Goal: Transaction & Acquisition: Subscribe to service/newsletter

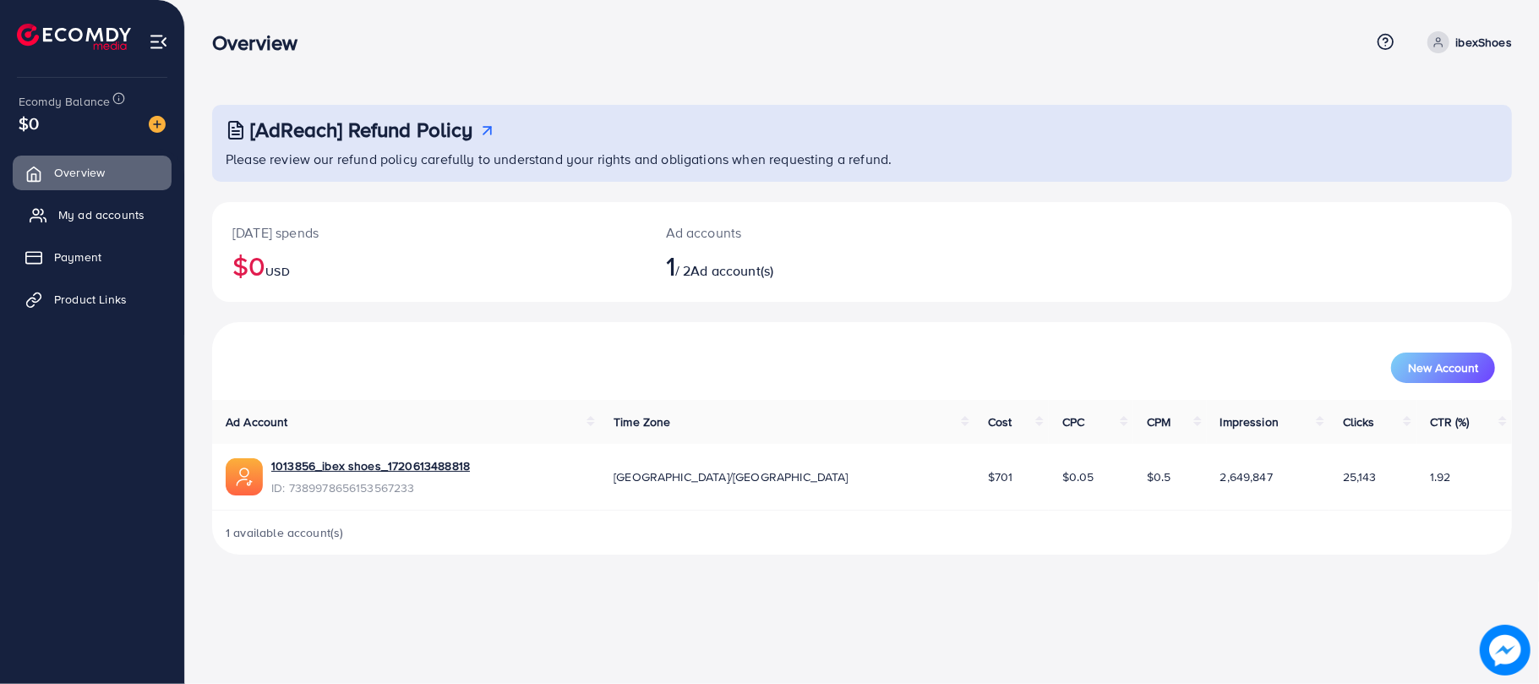
click at [126, 228] on link "My ad accounts" at bounding box center [92, 215] width 159 height 34
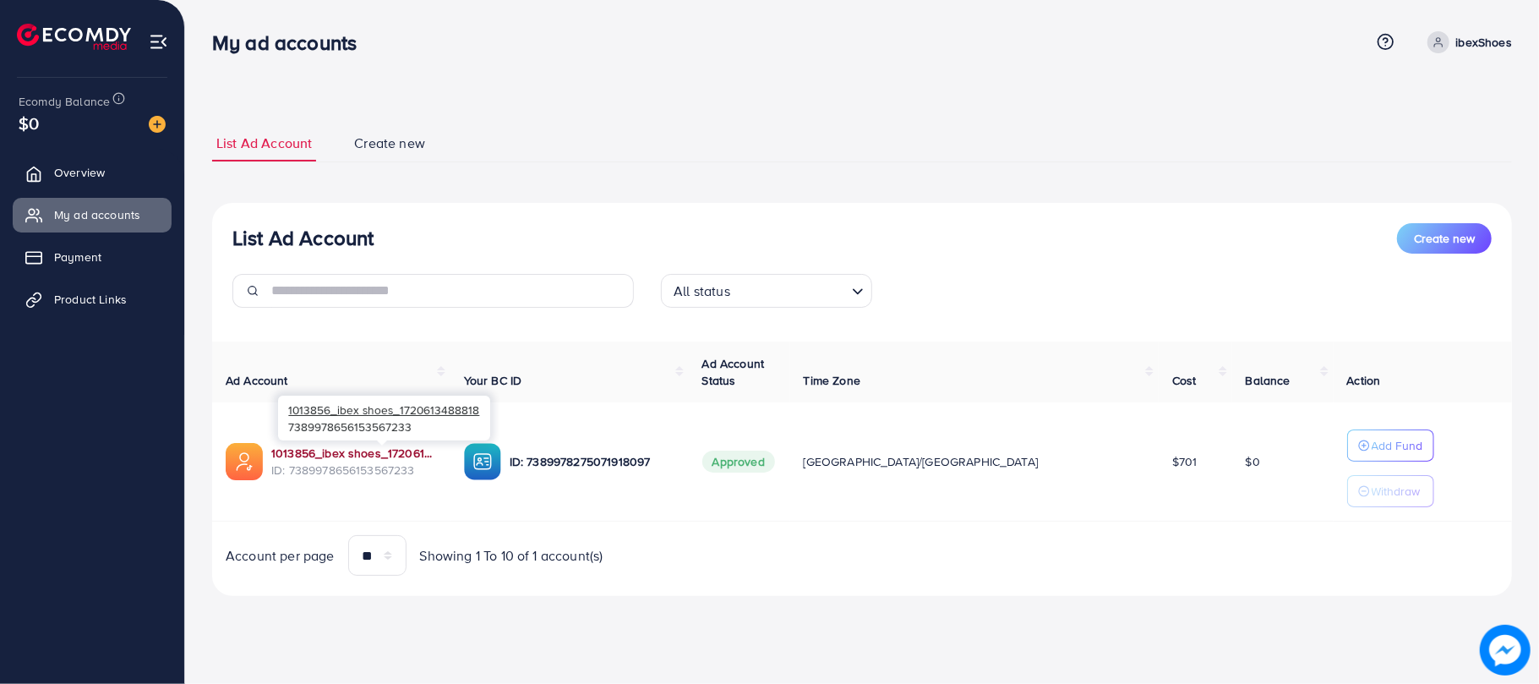
click at [389, 453] on link "1013856_ibex shoes_1720613488818" at bounding box center [354, 452] width 166 height 17
click at [417, 453] on link "1013856_ibex shoes_1720613488818" at bounding box center [354, 452] width 166 height 17
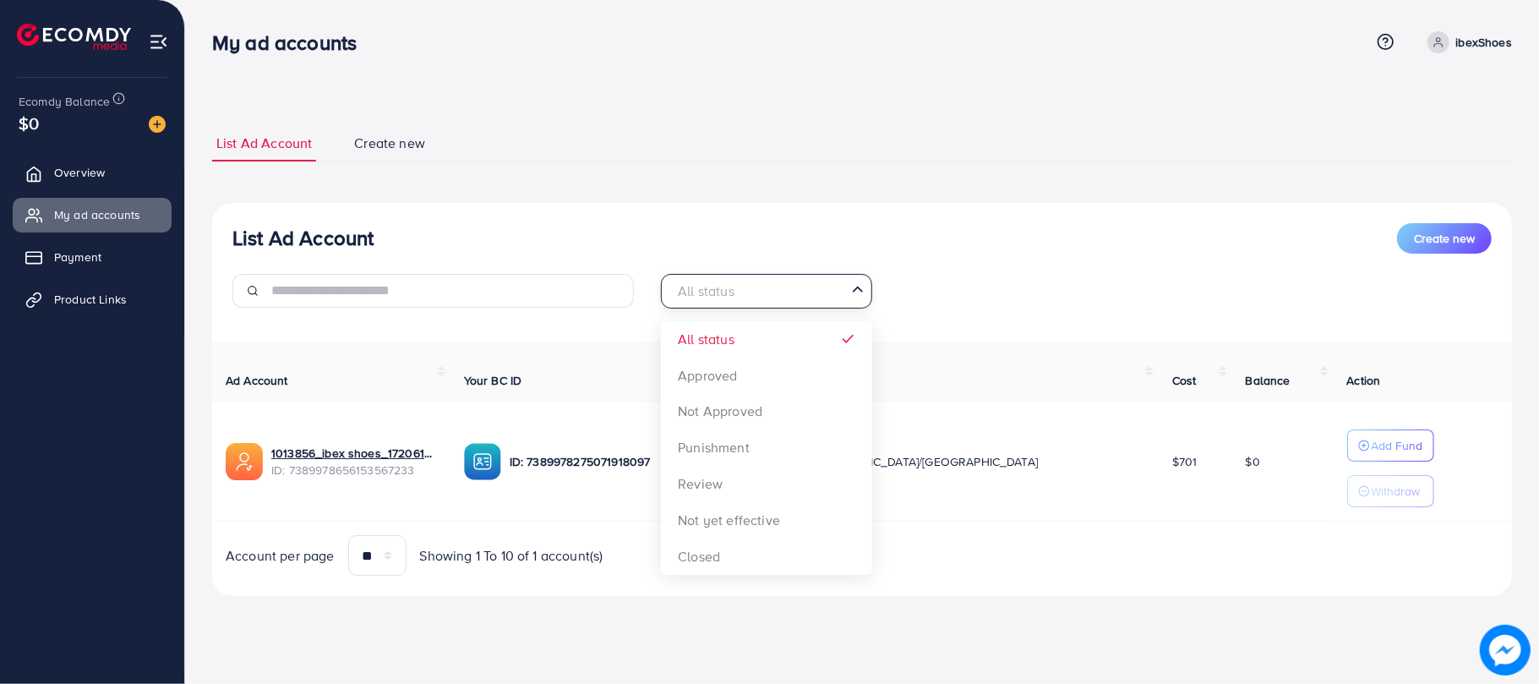
click at [751, 299] on input "Search for option" at bounding box center [756, 291] width 177 height 26
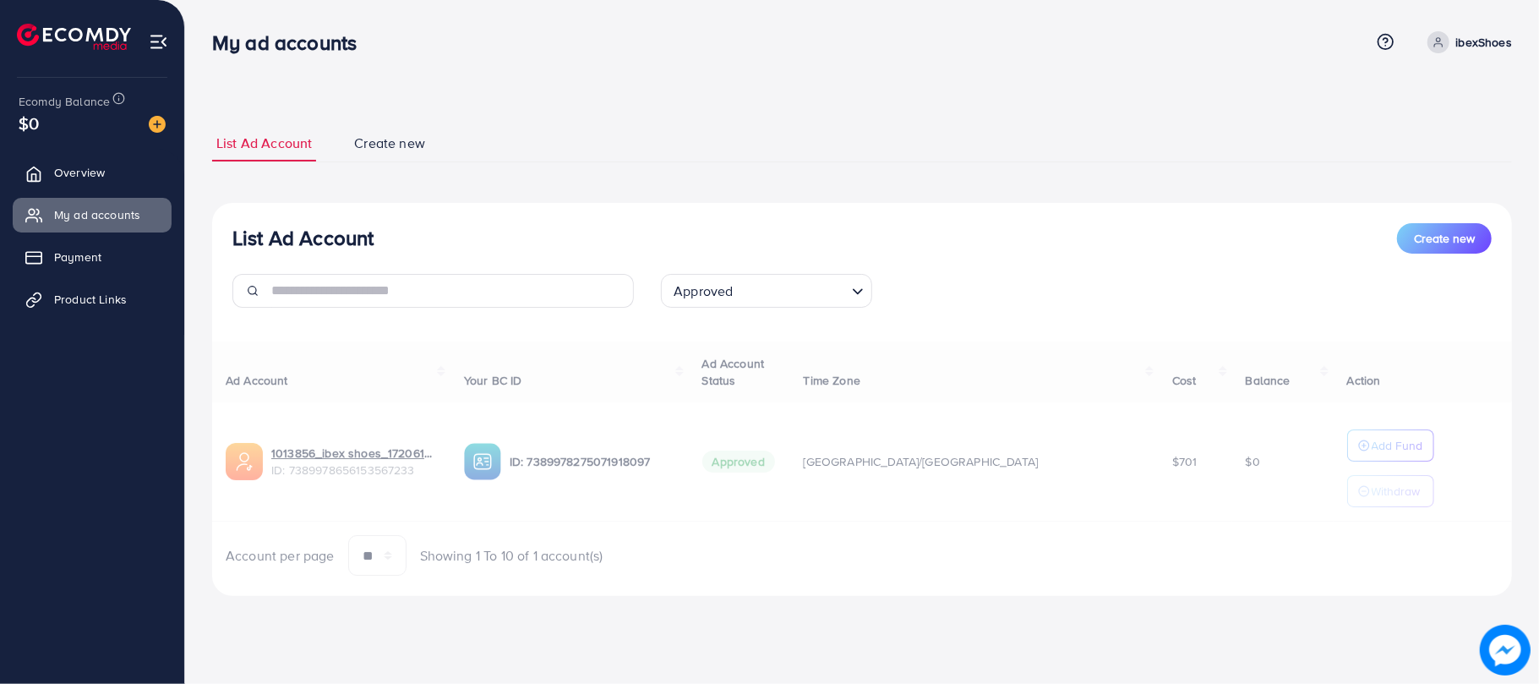
click at [739, 369] on div "List Ad Account Create new Approved Loading... All status Approved Not Approved…" at bounding box center [862, 400] width 1300 height 394
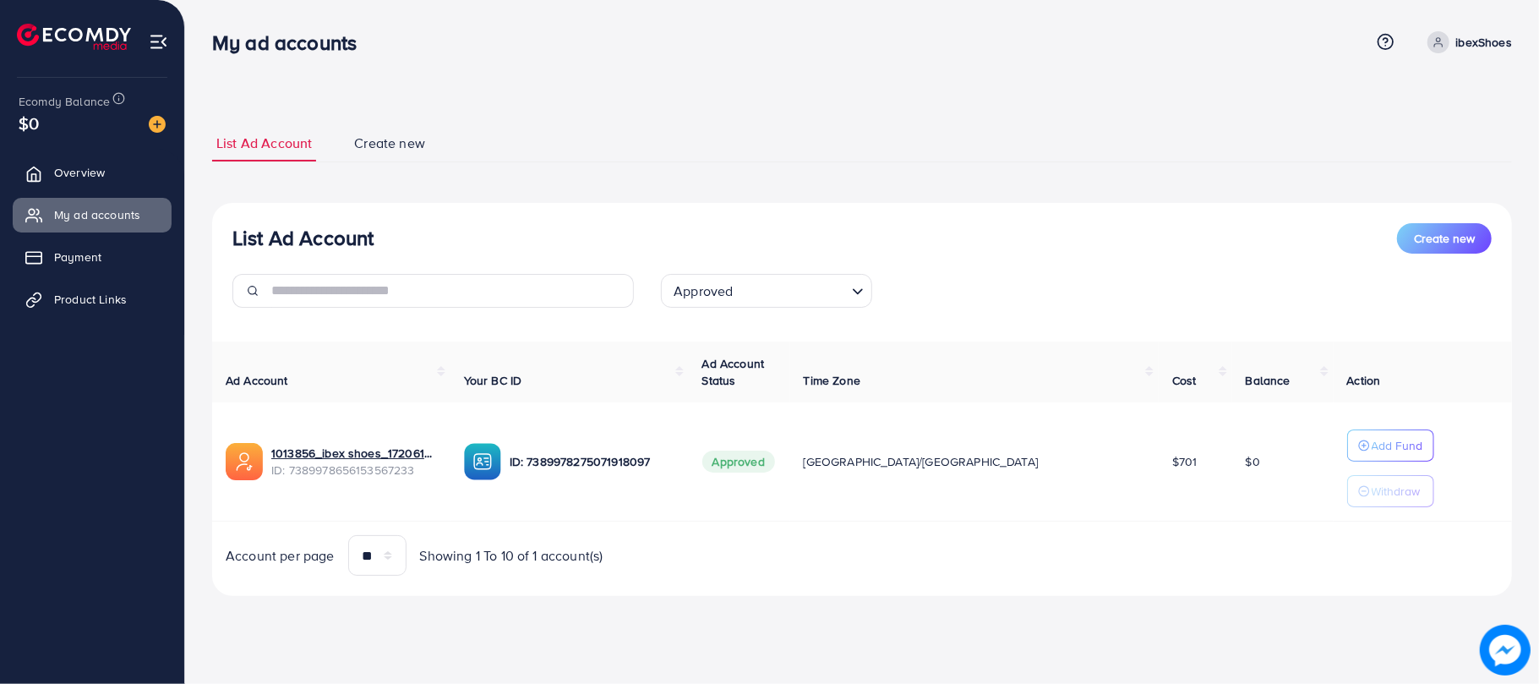
click at [406, 142] on span "Create new" at bounding box center [389, 143] width 71 height 19
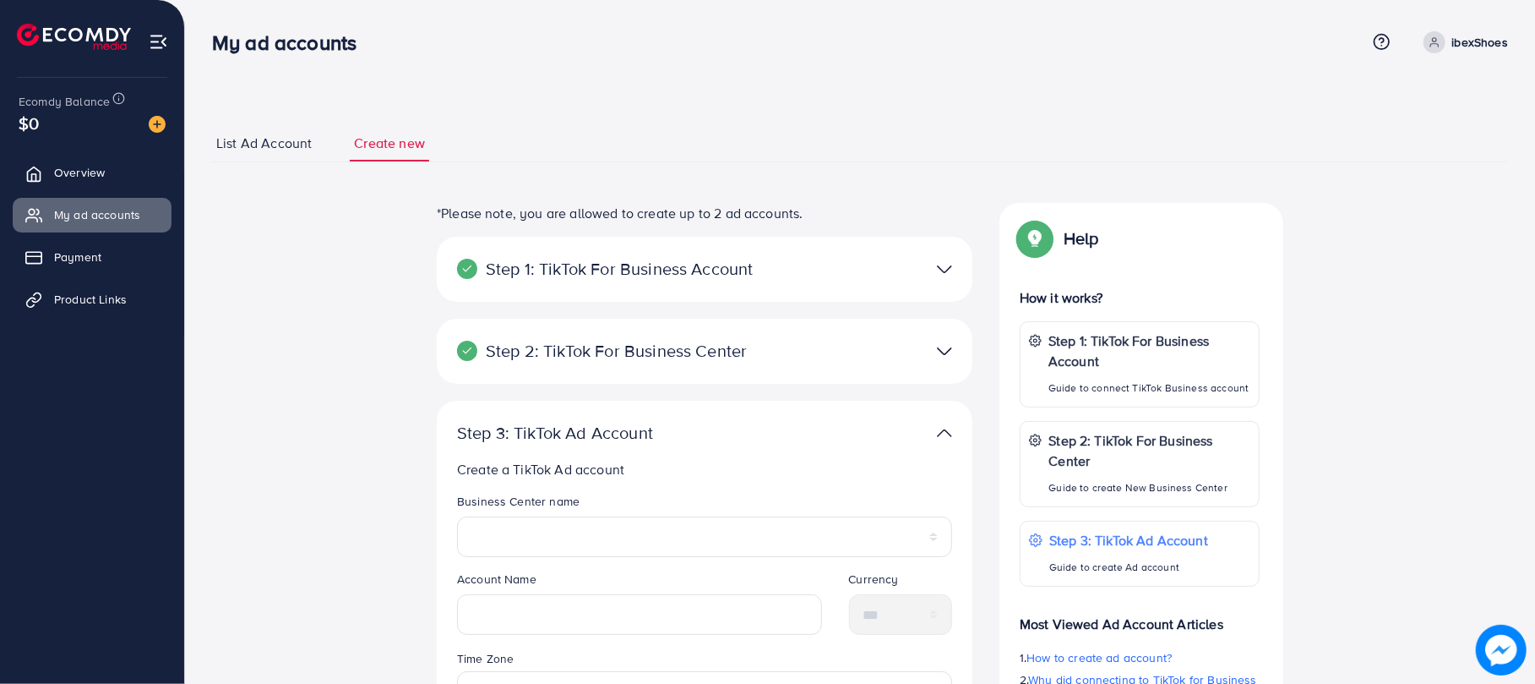
click at [302, 139] on span "List Ad Account" at bounding box center [263, 143] width 95 height 19
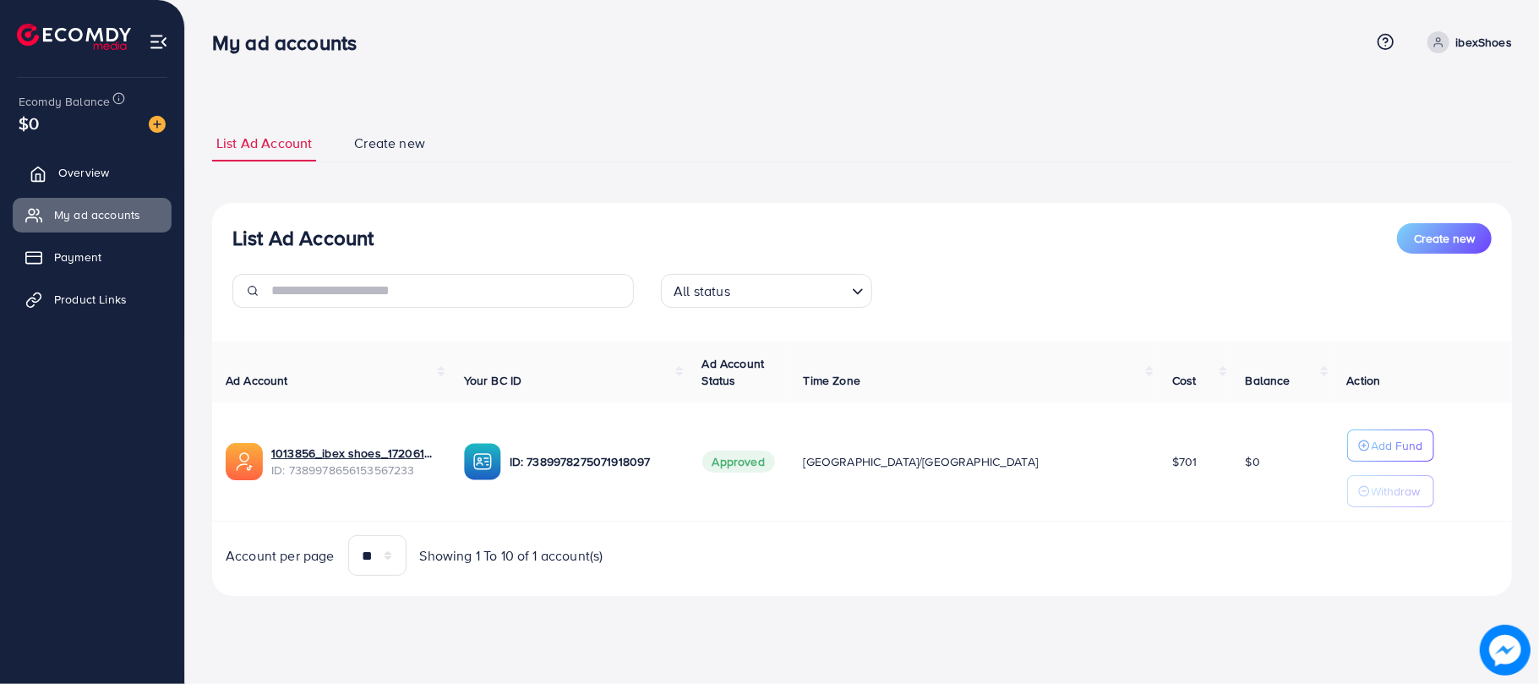
click at [91, 180] on span "Overview" at bounding box center [83, 172] width 51 height 17
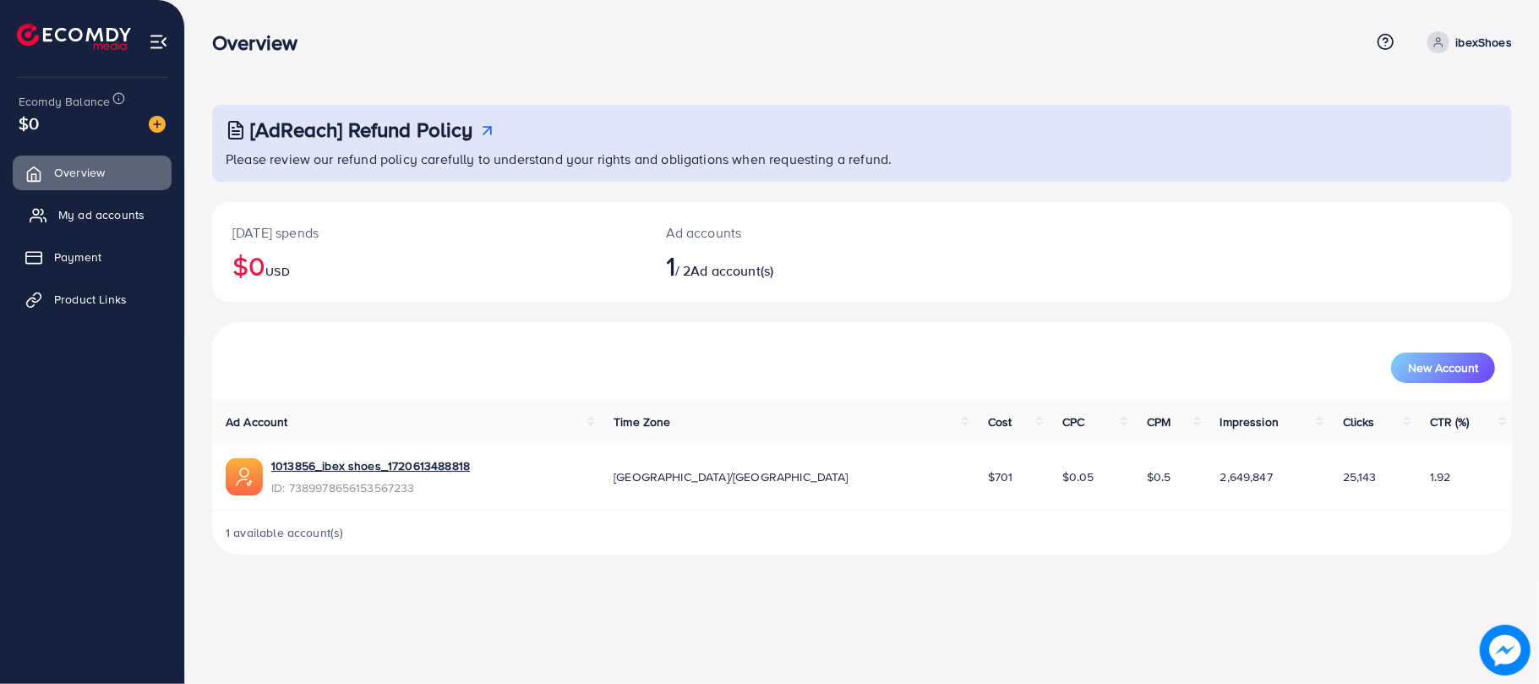
click at [106, 218] on span "My ad accounts" at bounding box center [101, 214] width 86 height 17
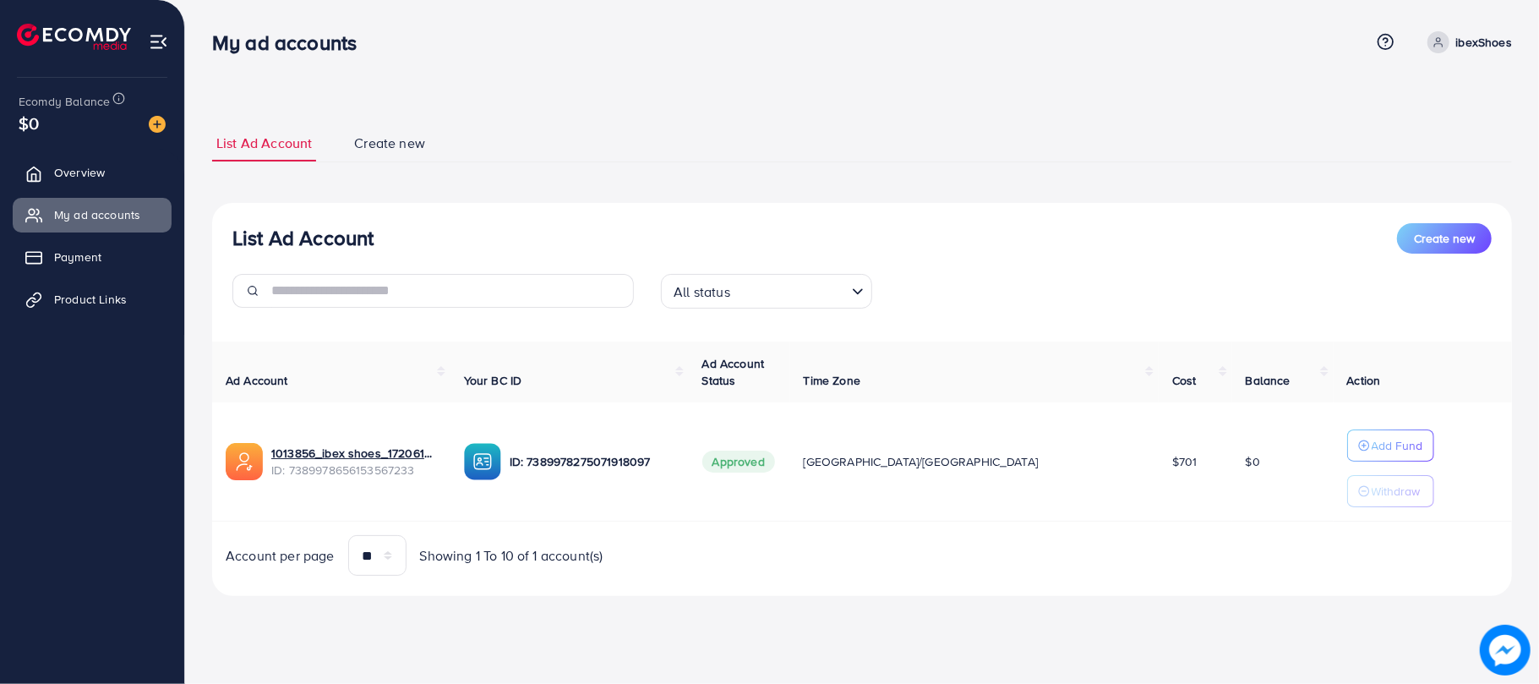
click at [728, 284] on div "All status" at bounding box center [757, 290] width 180 height 30
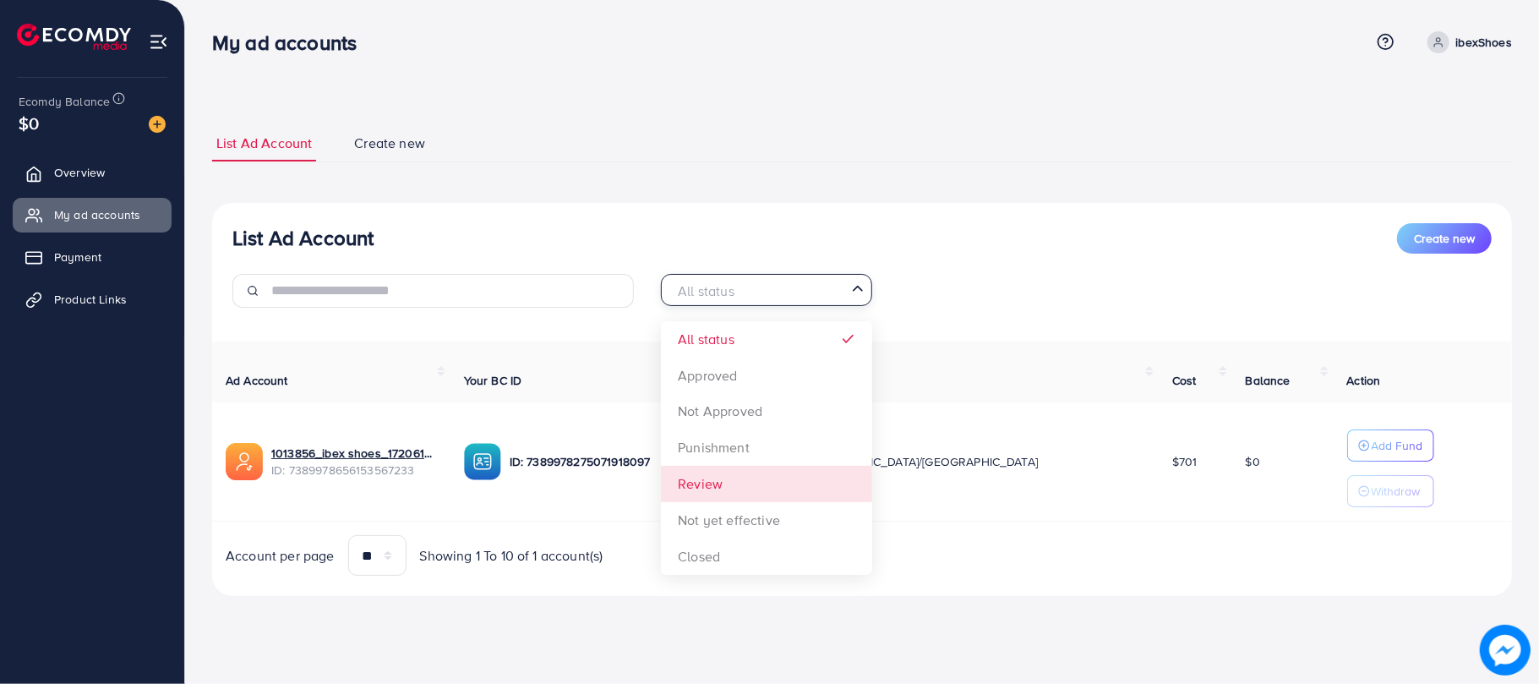
click at [728, 482] on div "List Ad Account Create new All status Loading... All status Approved Not Approv…" at bounding box center [862, 400] width 1300 height 394
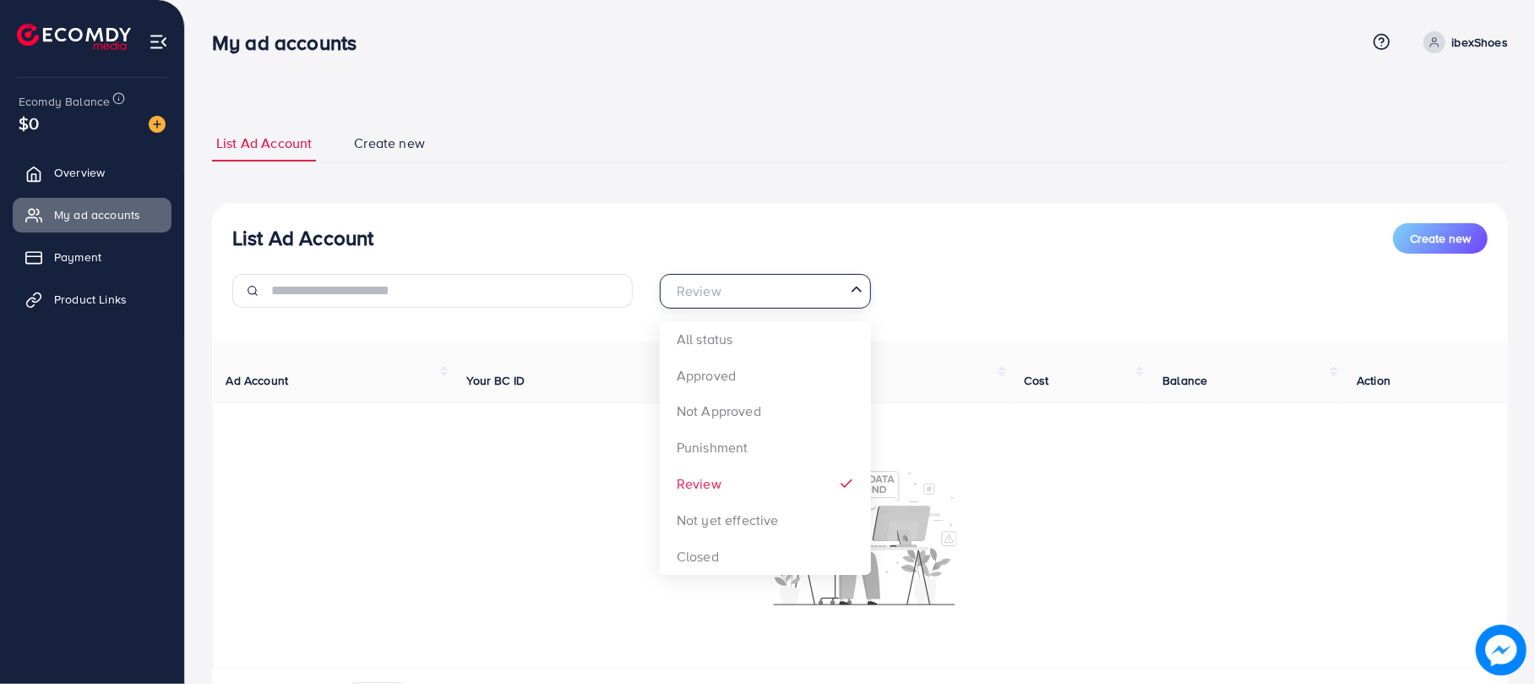
click at [778, 295] on input "Search for option" at bounding box center [756, 291] width 177 height 26
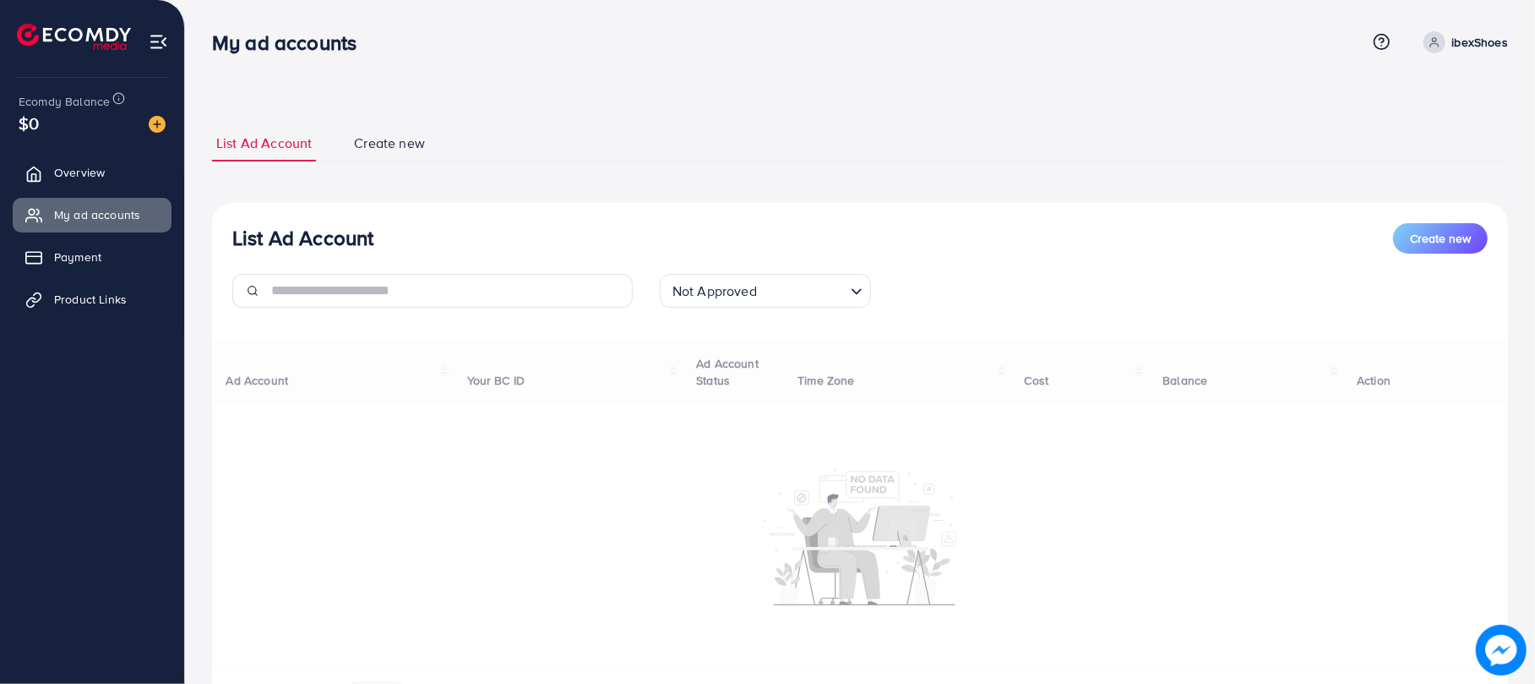
click at [724, 421] on div "List Ad Account Create new Not Approved Loading... All status Approved Not Appr…" at bounding box center [860, 473] width 1296 height 541
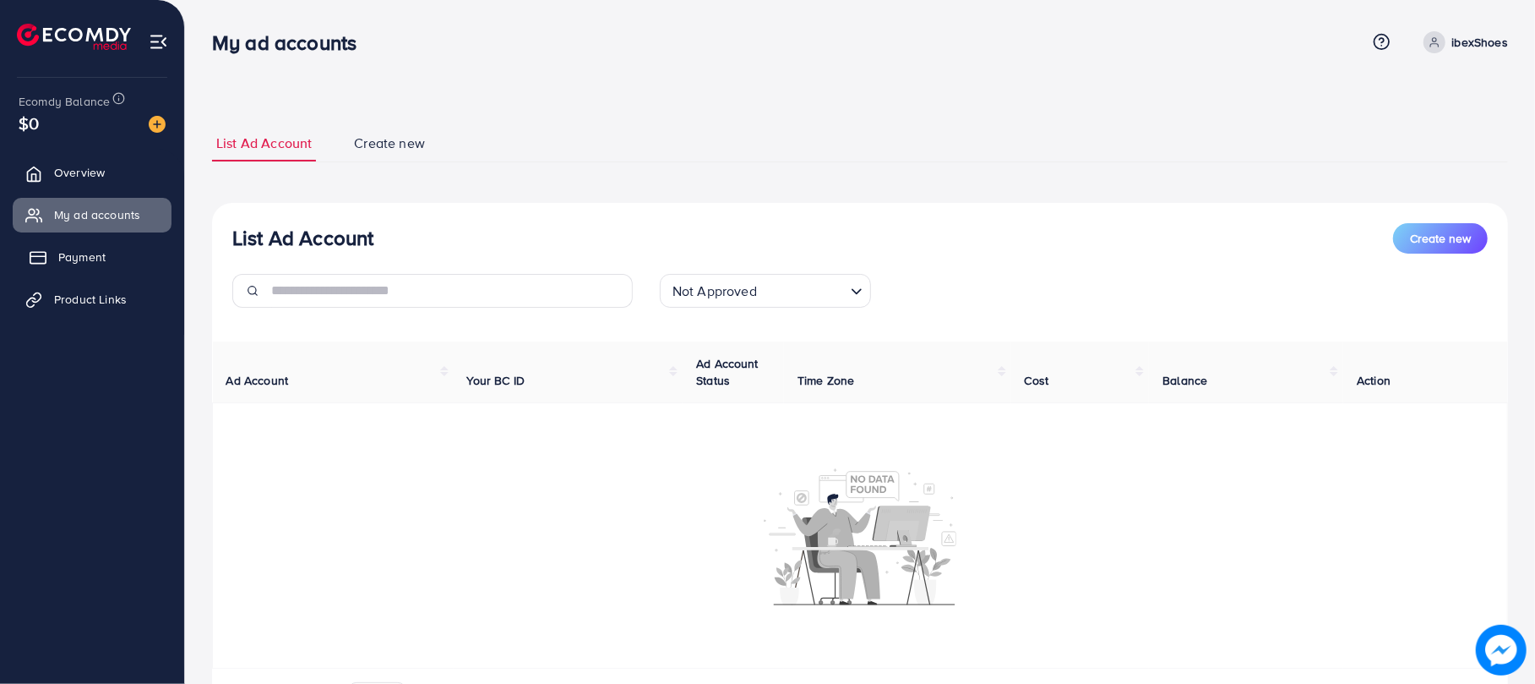
click at [145, 260] on link "Payment" at bounding box center [92, 257] width 159 height 34
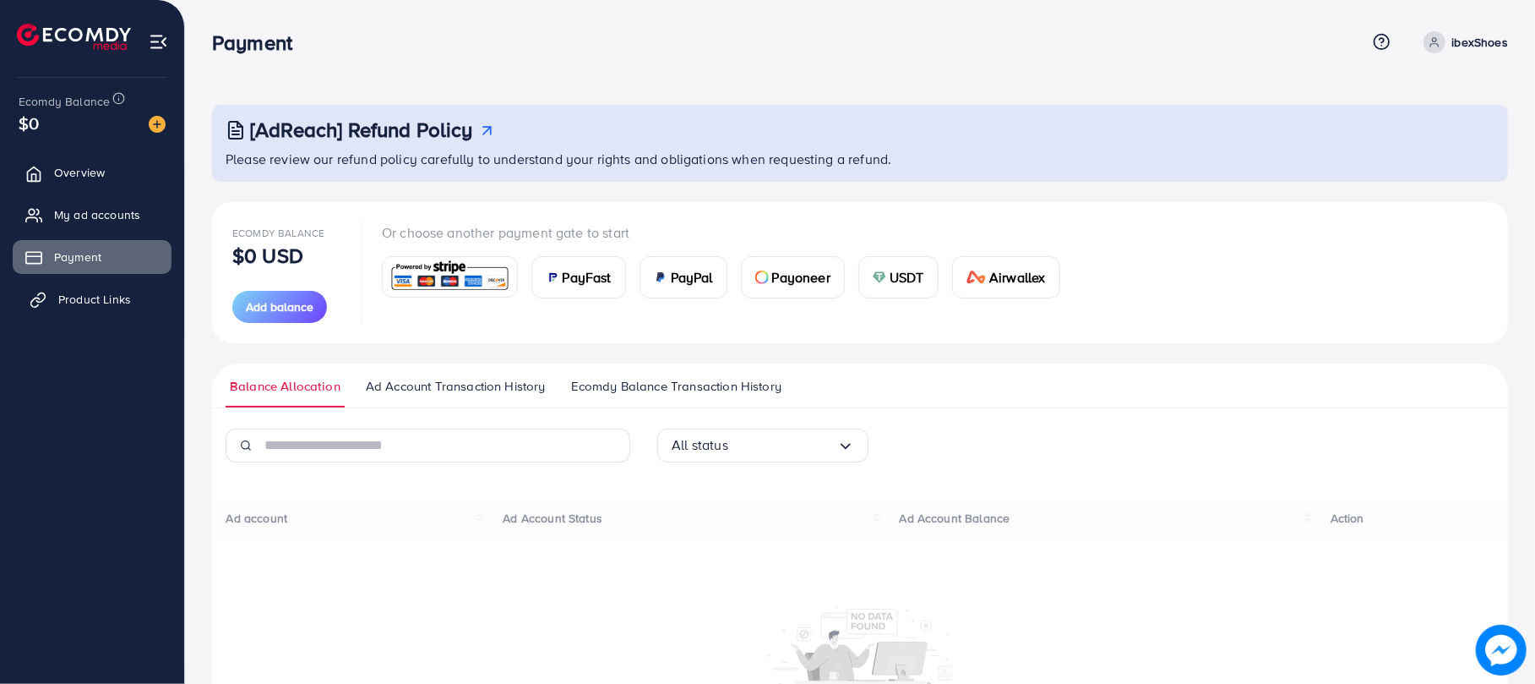
click at [123, 303] on span "Product Links" at bounding box center [94, 299] width 73 height 17
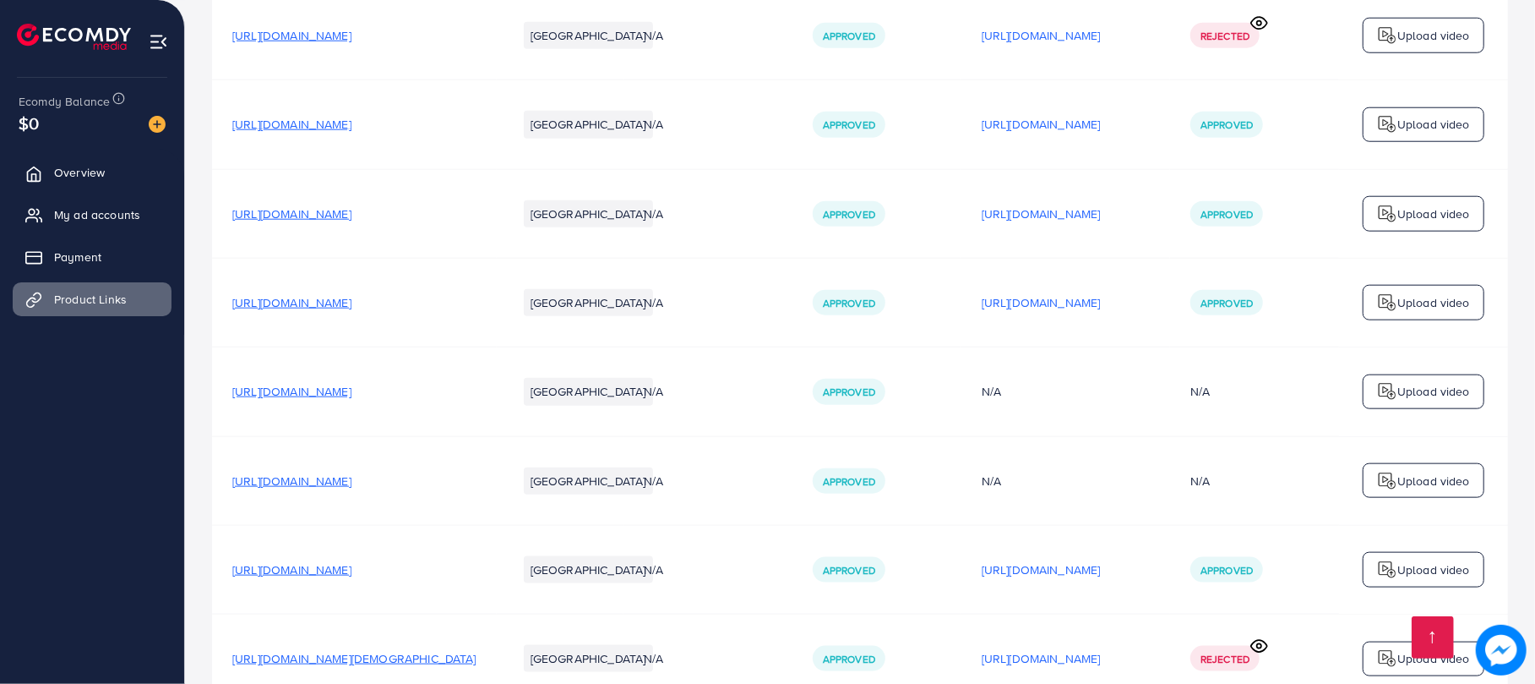
scroll to position [1322, 0]
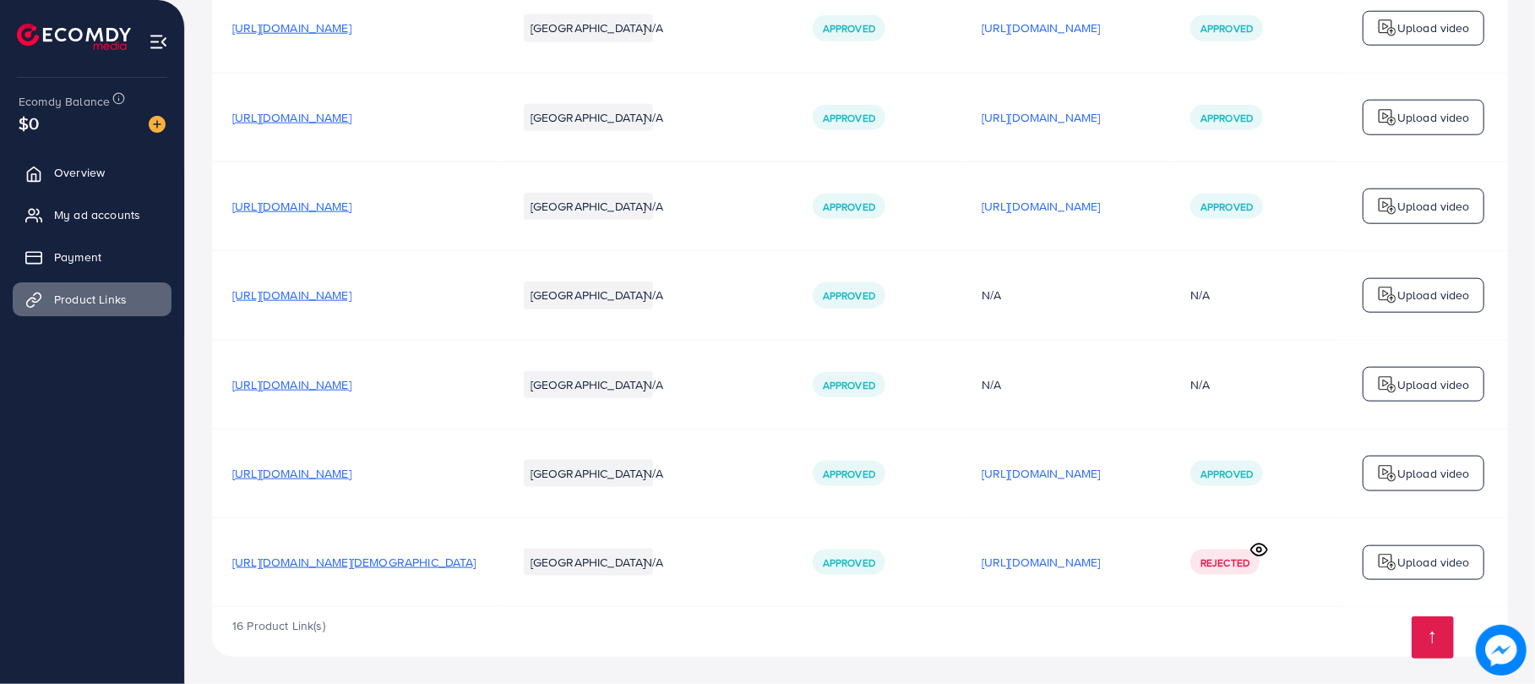
click at [376, 553] on span "[URL][DOMAIN_NAME][DEMOGRAPHIC_DATA]" at bounding box center [354, 561] width 244 height 17
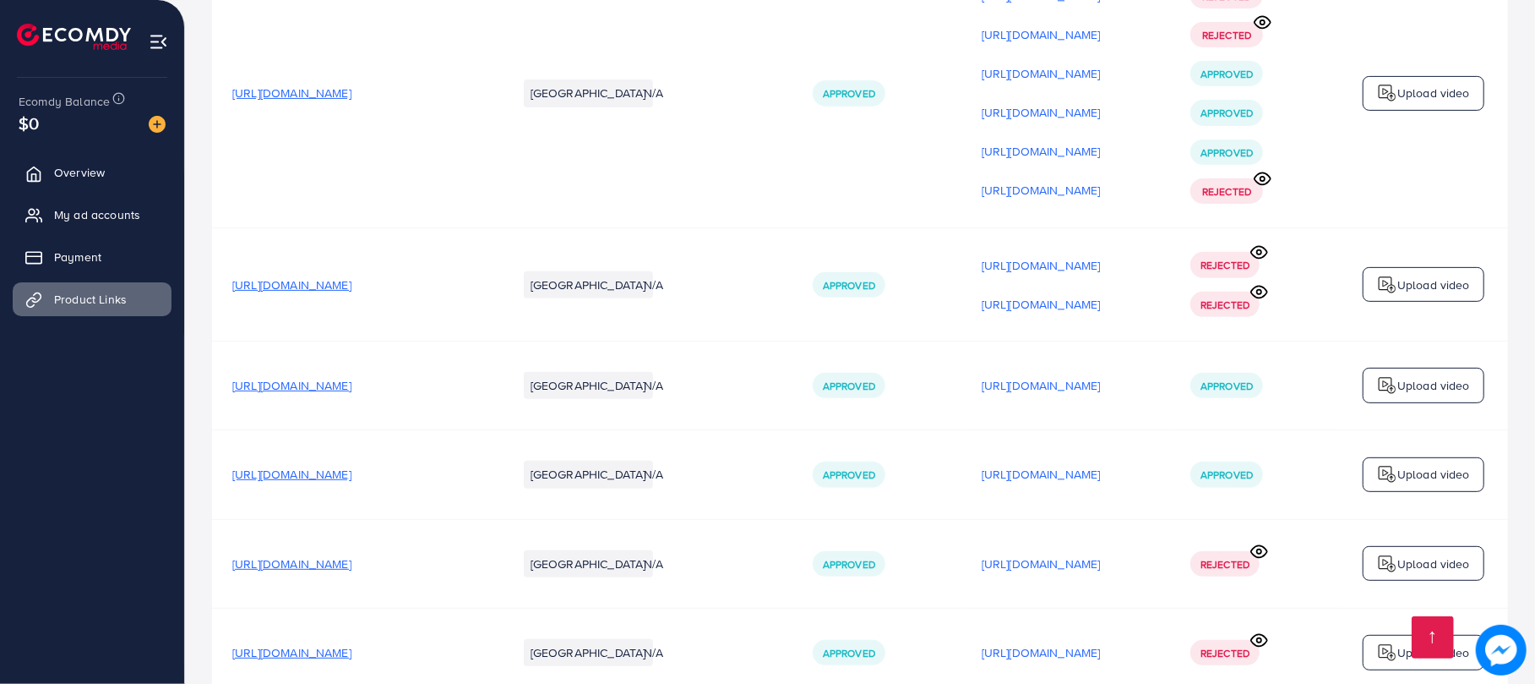
scroll to position [92, 0]
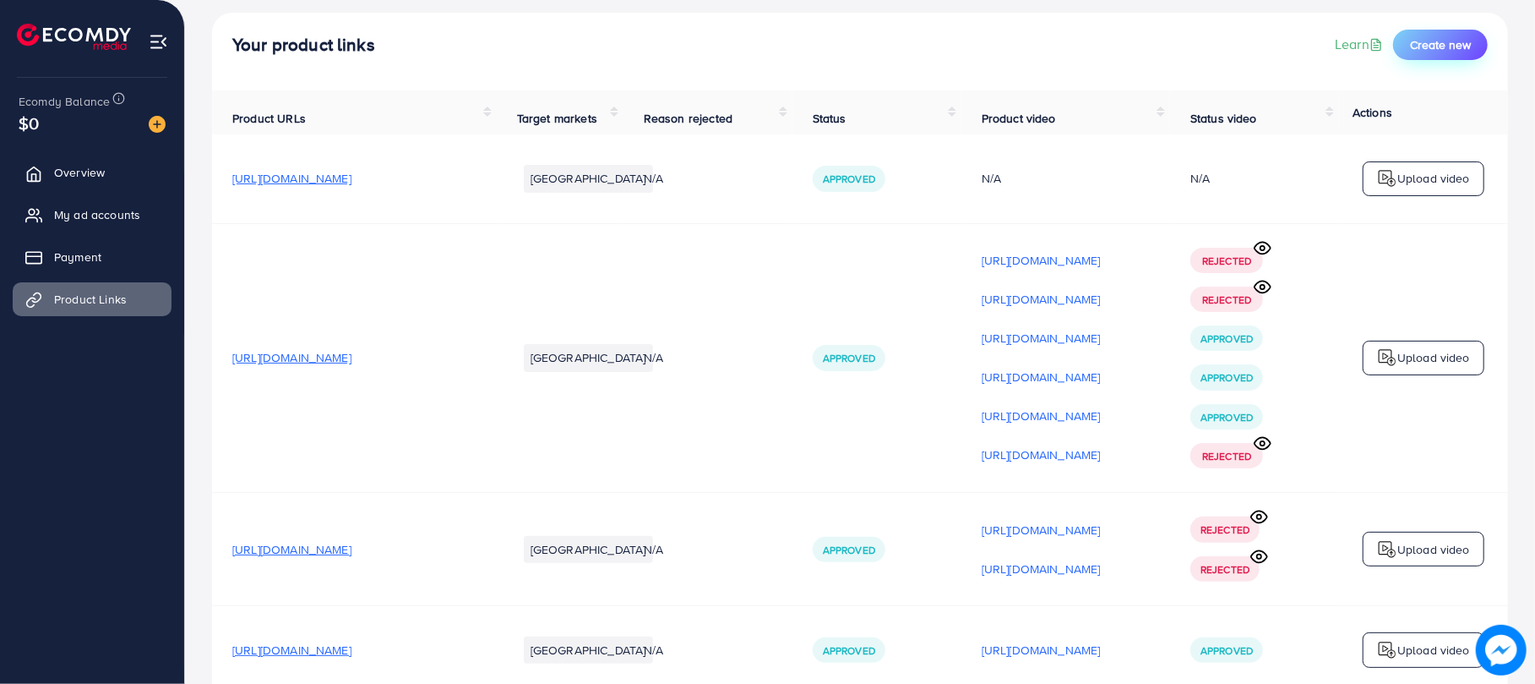
click at [1431, 34] on button "Create new" at bounding box center [1440, 45] width 95 height 30
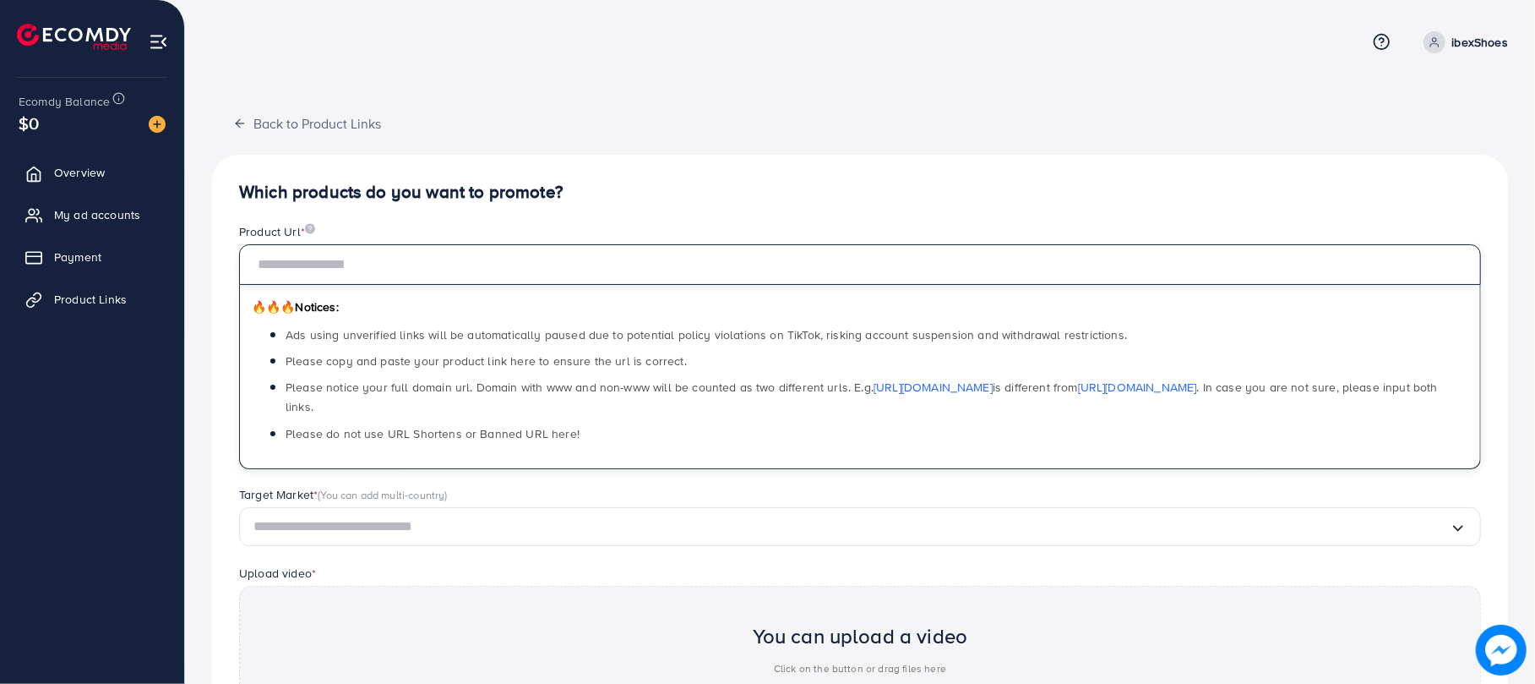
paste input "**********"
type input "**********"
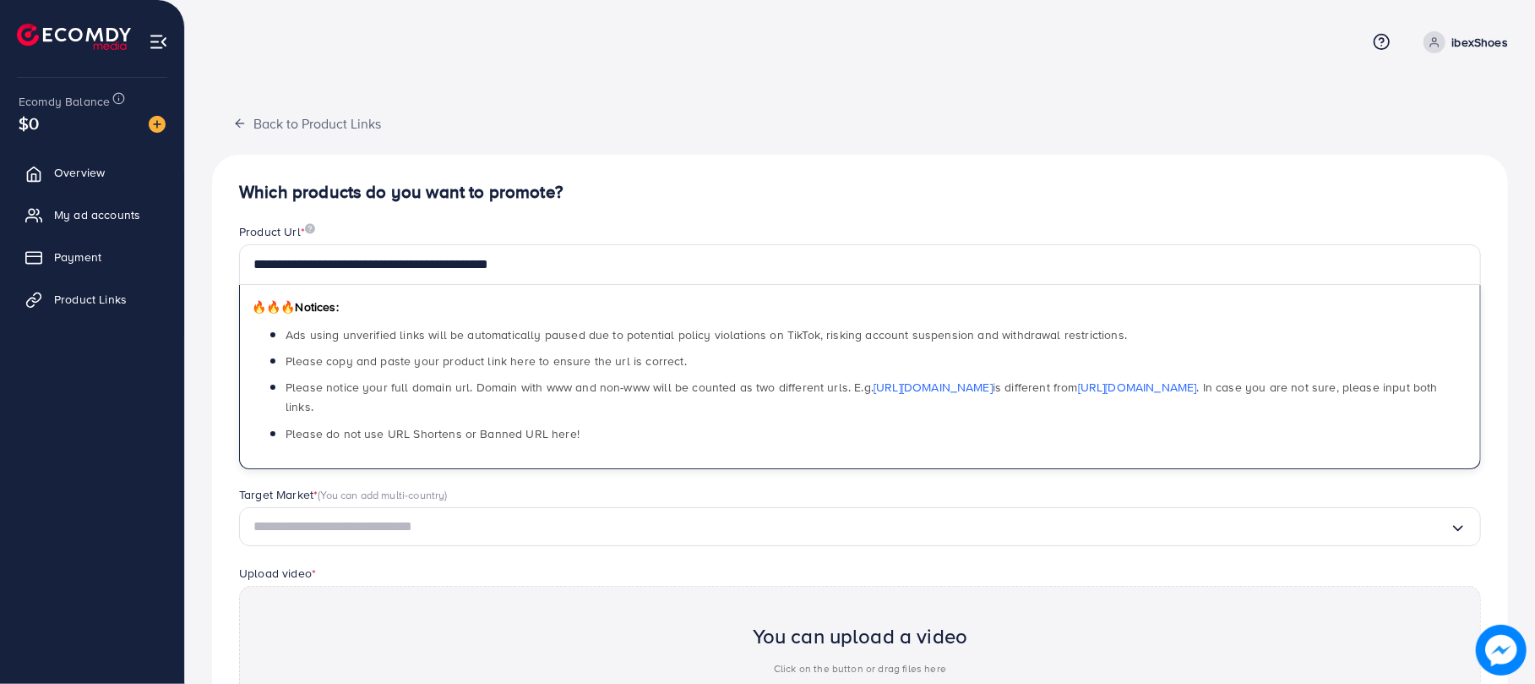
click at [555, 514] on input "Search for option" at bounding box center [852, 527] width 1197 height 26
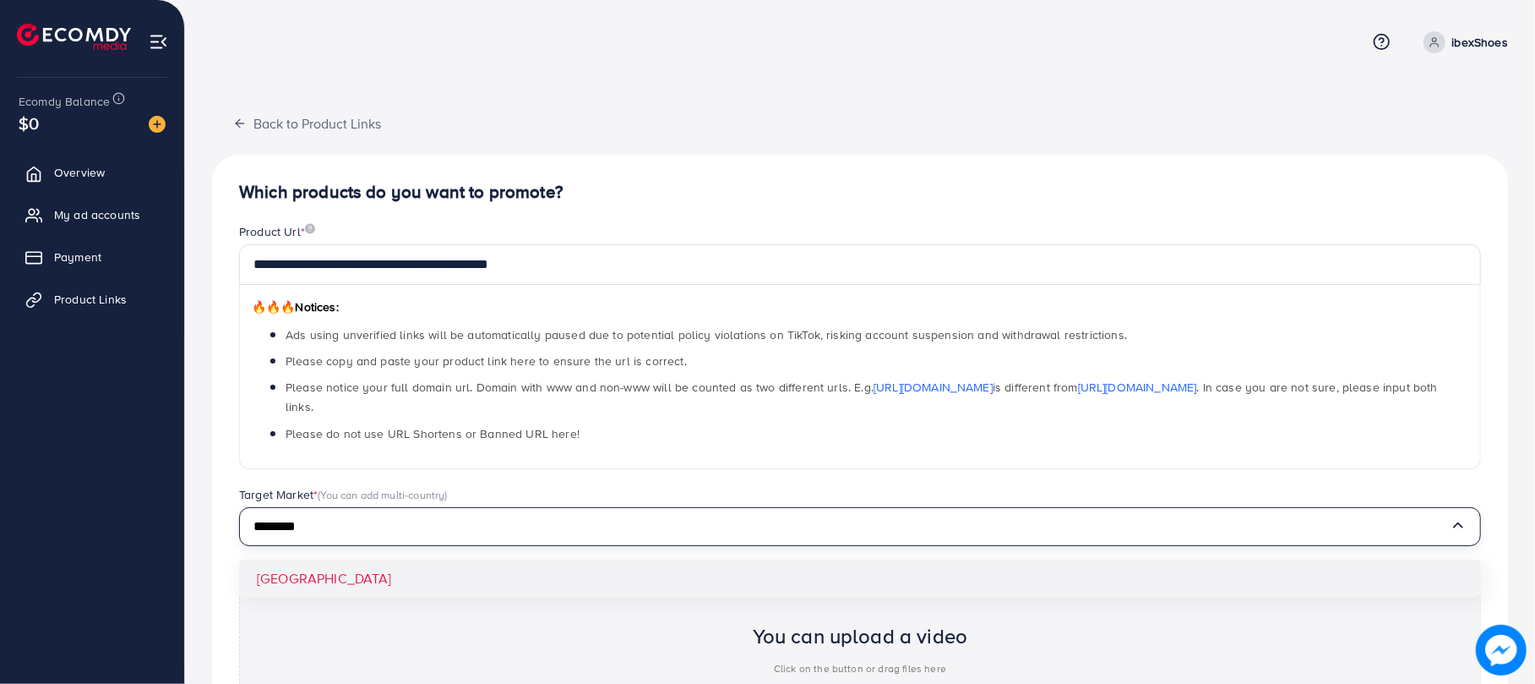
type input "********"
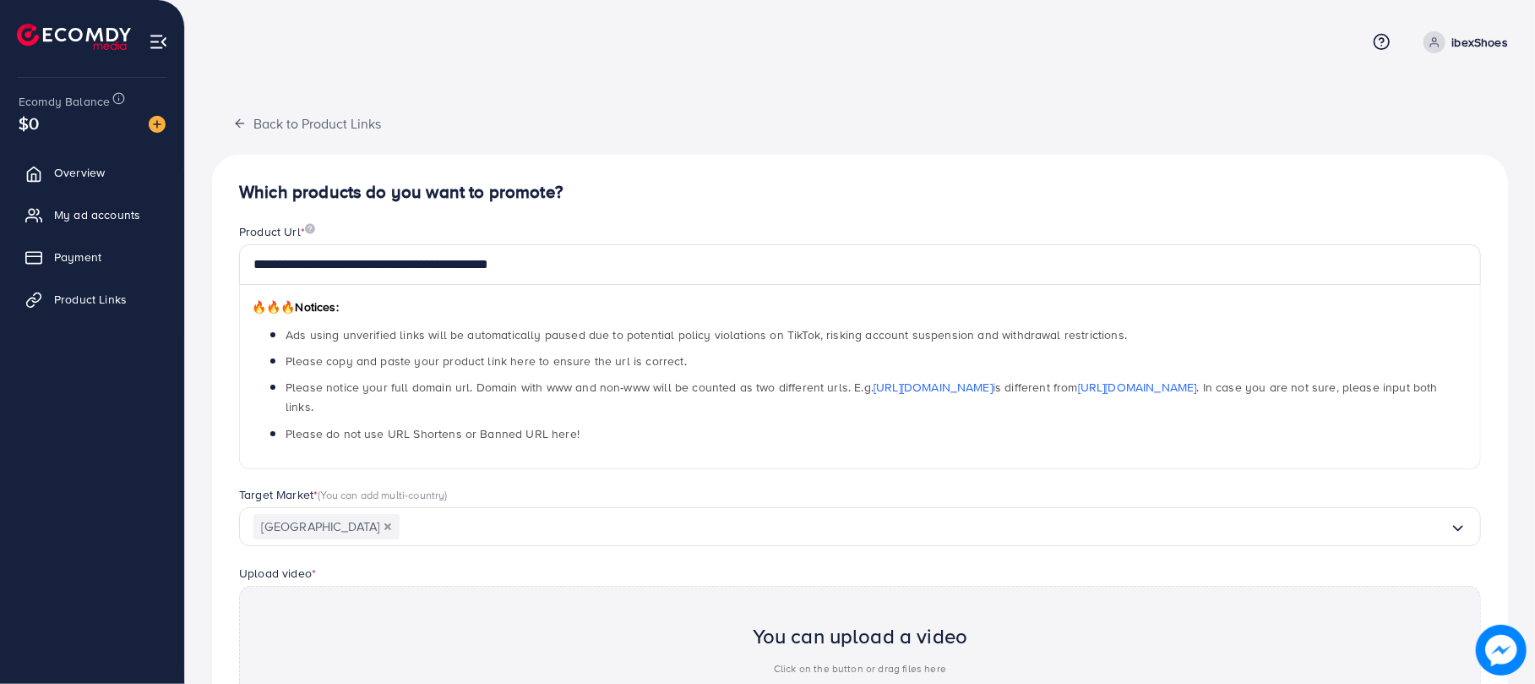
click at [404, 556] on div "**********" at bounding box center [860, 519] width 1296 height 728
click at [404, 563] on div "Upload video * You can upload a video Click on the button or drag files here Up…" at bounding box center [860, 657] width 1269 height 188
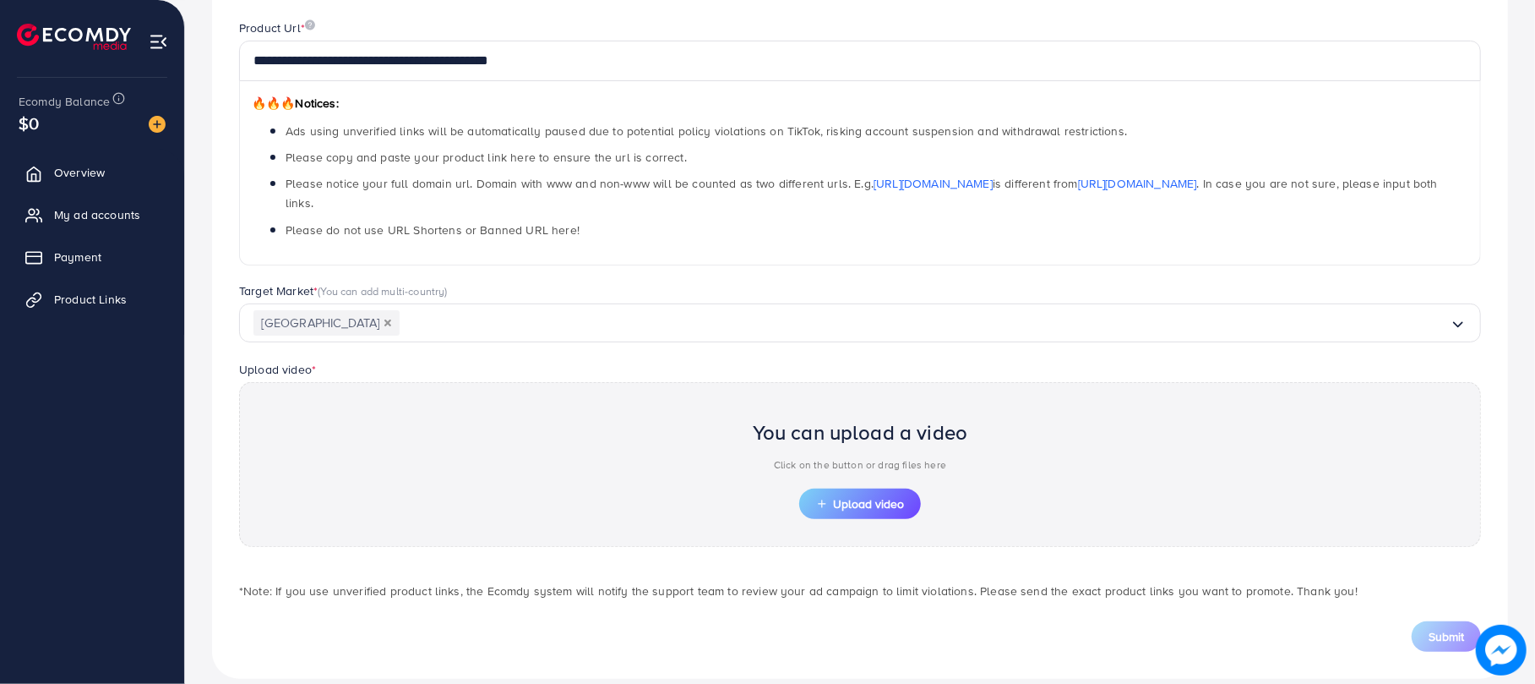
scroll to position [208, 0]
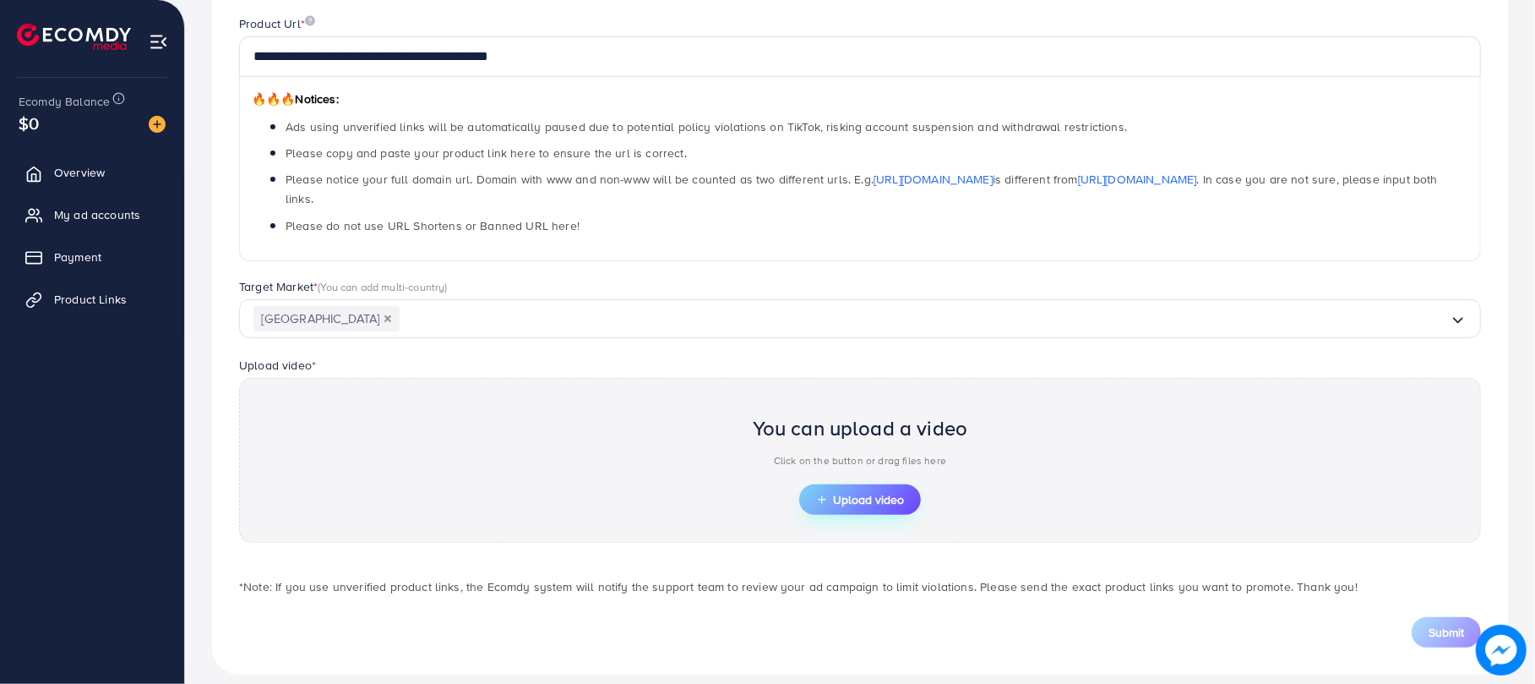
click at [842, 492] on button "Upload video" at bounding box center [860, 499] width 122 height 30
click at [846, 493] on span "Upload video" at bounding box center [860, 499] width 88 height 12
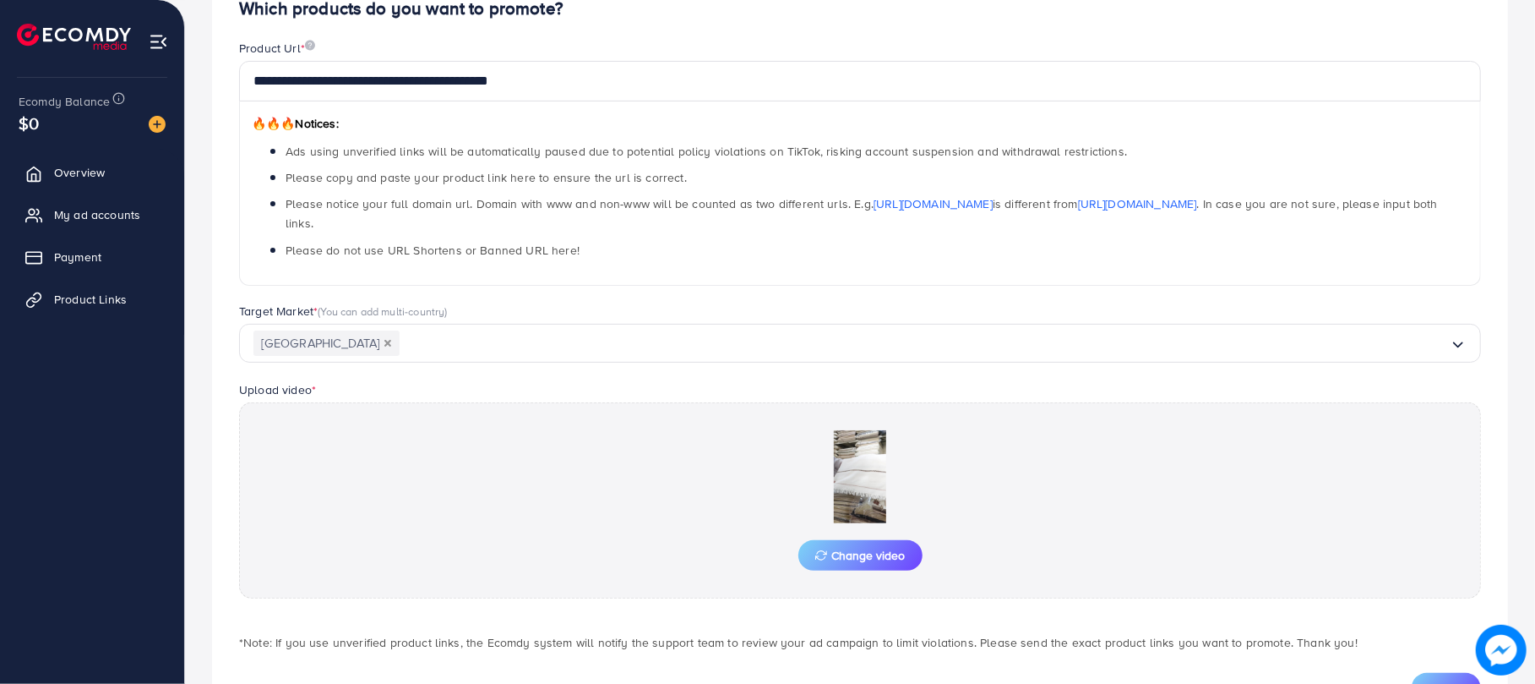
scroll to position [200, 0]
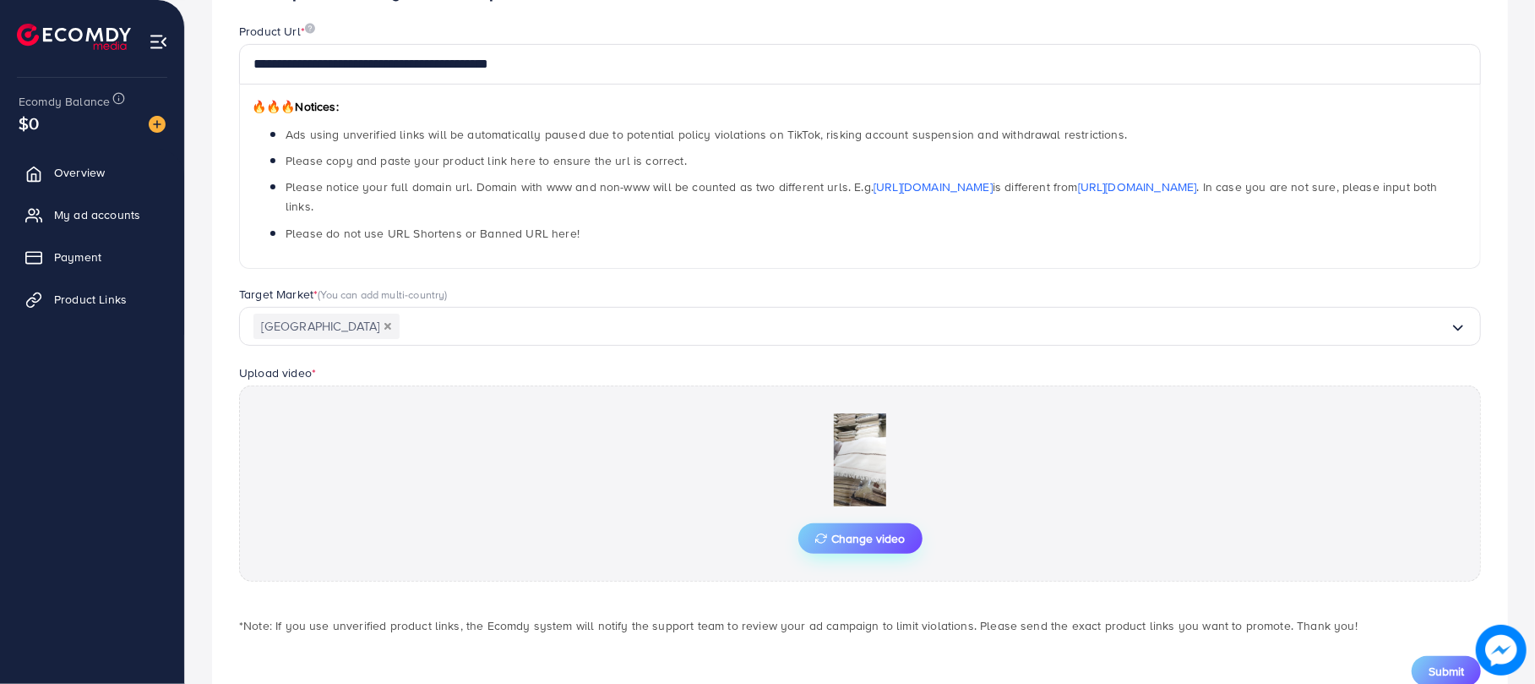
click at [904, 523] on button "Change video" at bounding box center [861, 538] width 124 height 30
click at [1455, 663] on span "Submit" at bounding box center [1446, 671] width 35 height 17
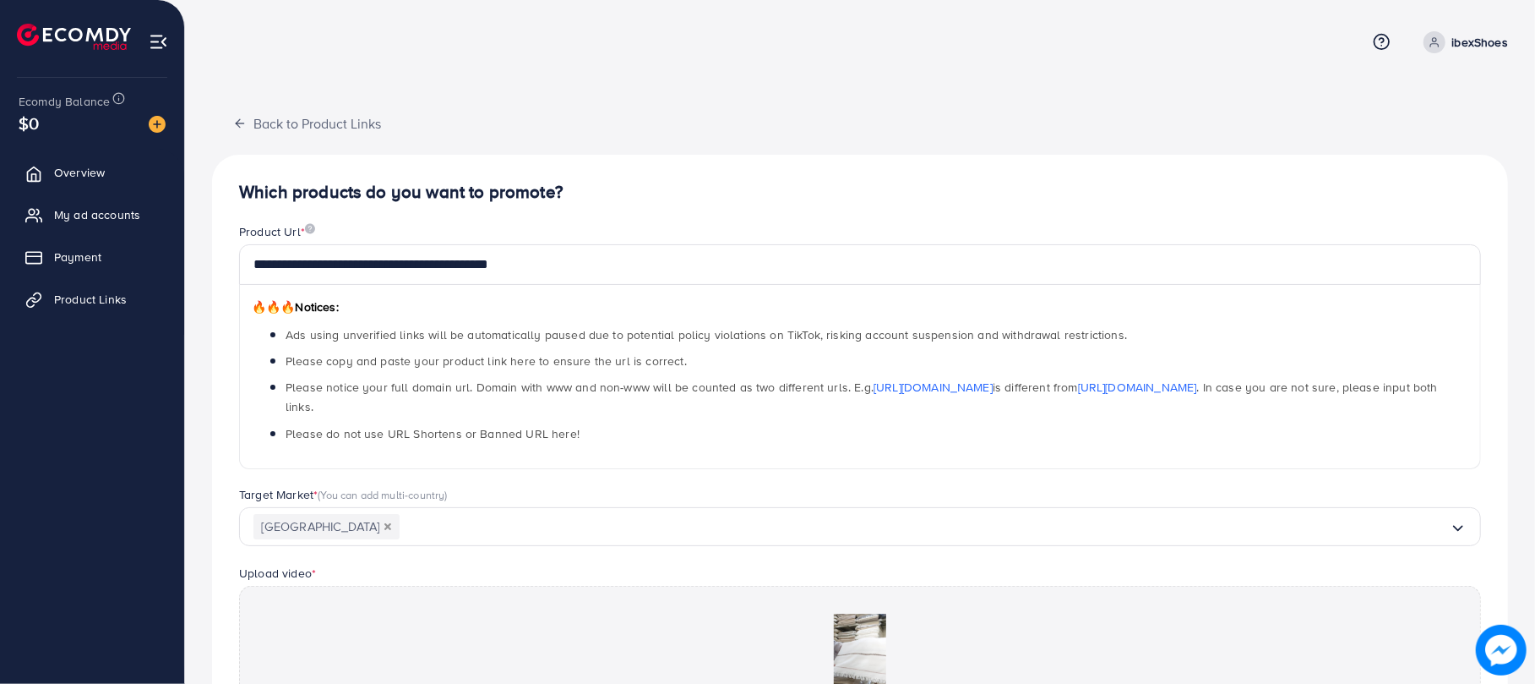
scroll to position [240, 0]
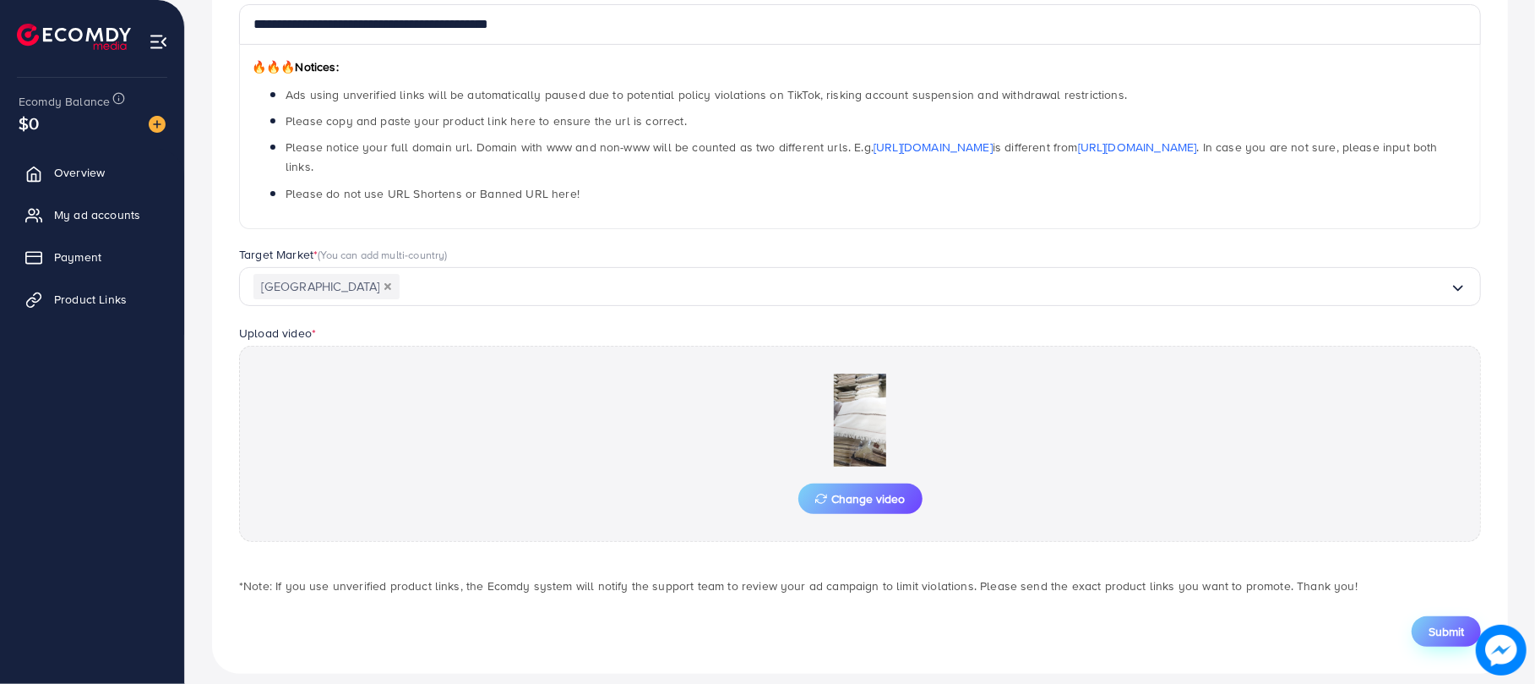
click at [1448, 623] on span "Submit" at bounding box center [1446, 631] width 35 height 17
click at [82, 298] on span "Product Links" at bounding box center [94, 299] width 73 height 17
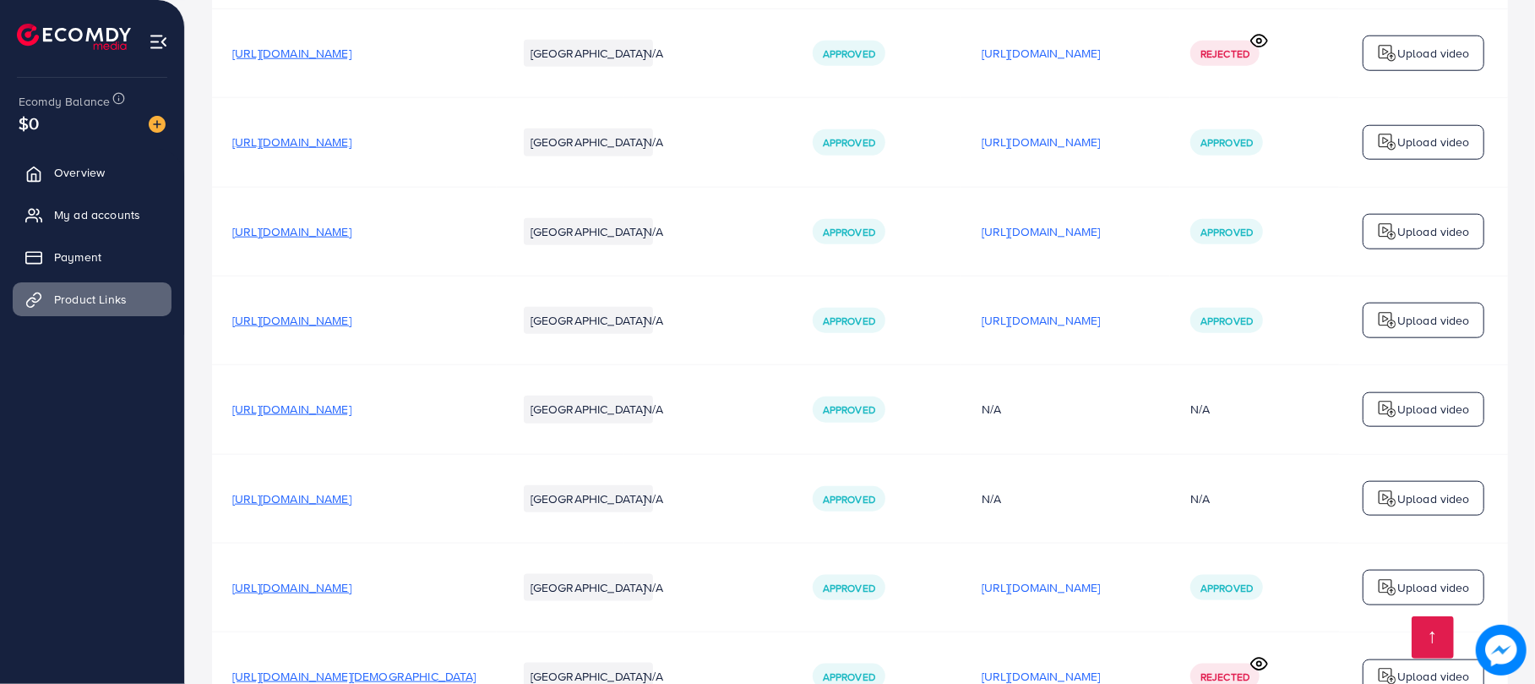
scroll to position [1322, 0]
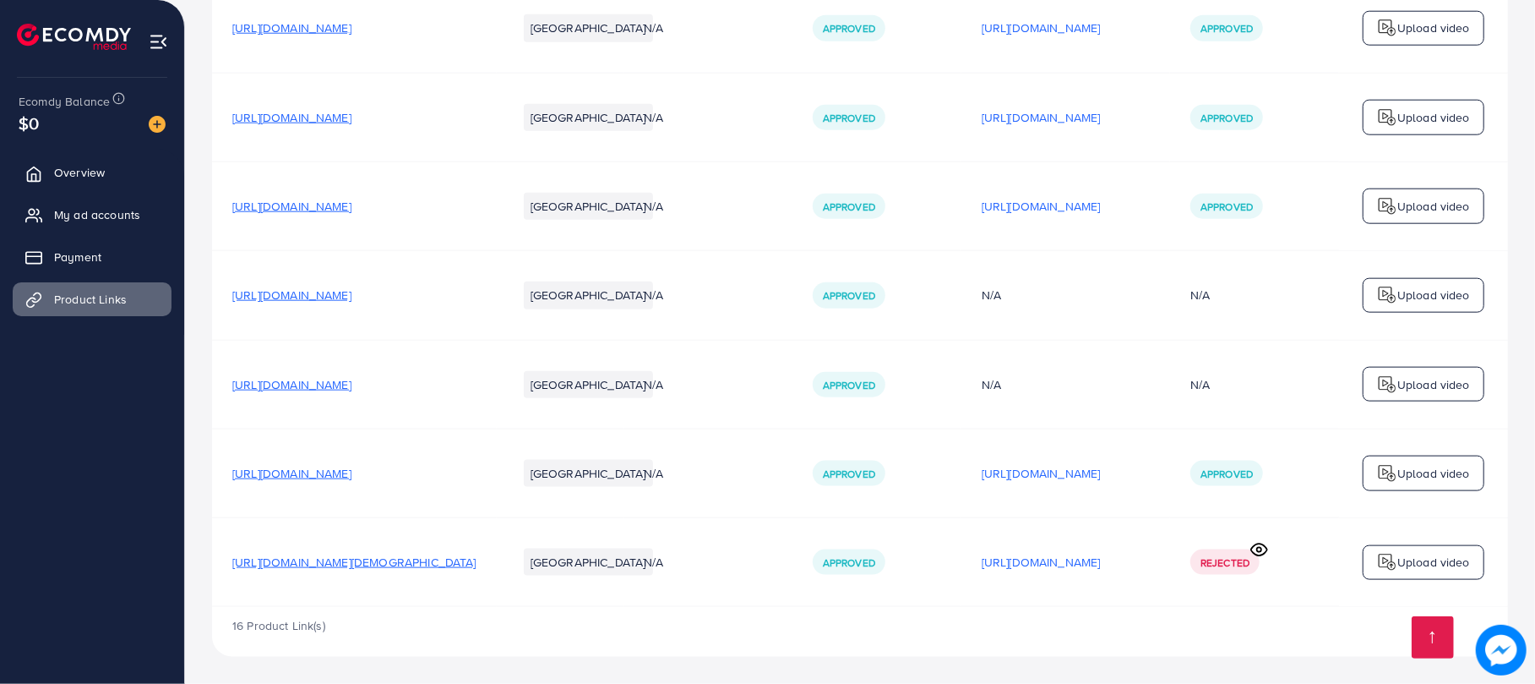
click at [1268, 544] on icon at bounding box center [1259, 550] width 16 height 12
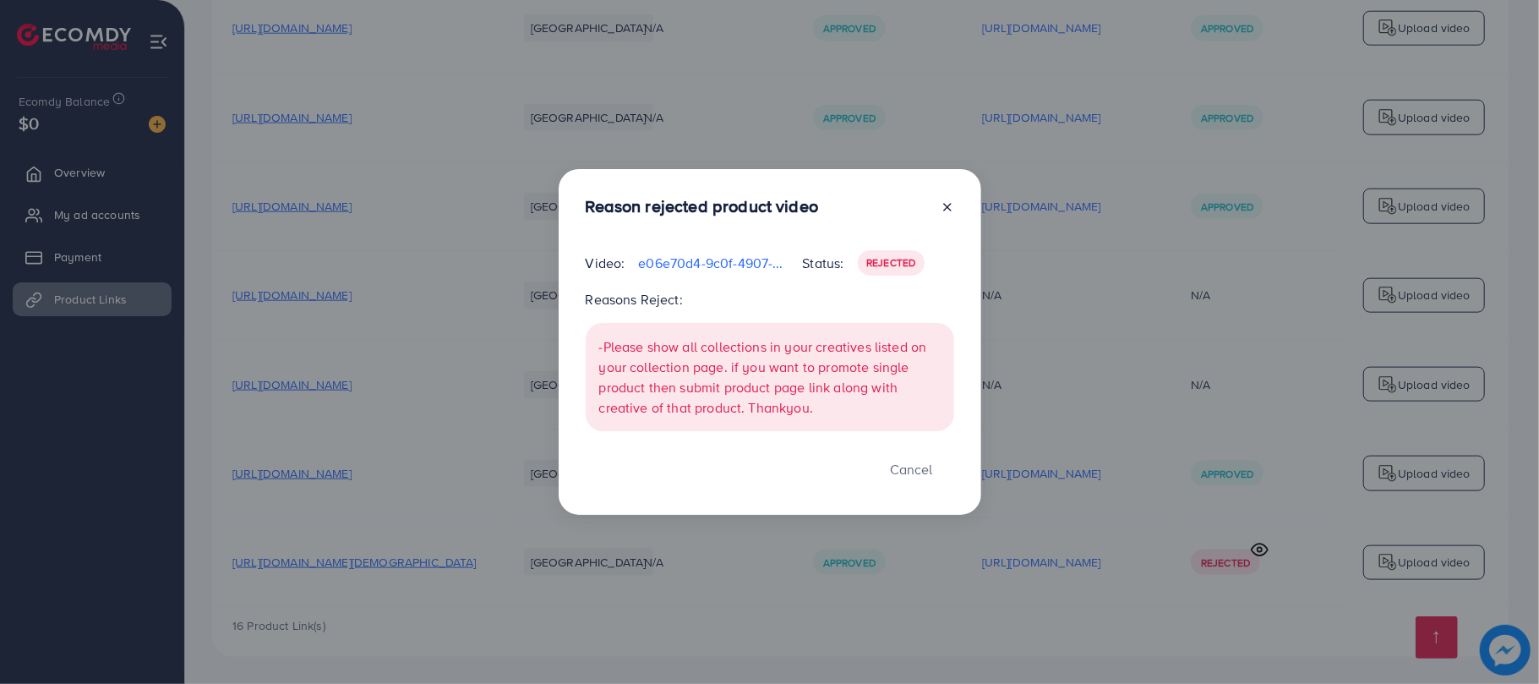
click at [943, 207] on icon at bounding box center [948, 207] width 14 height 14
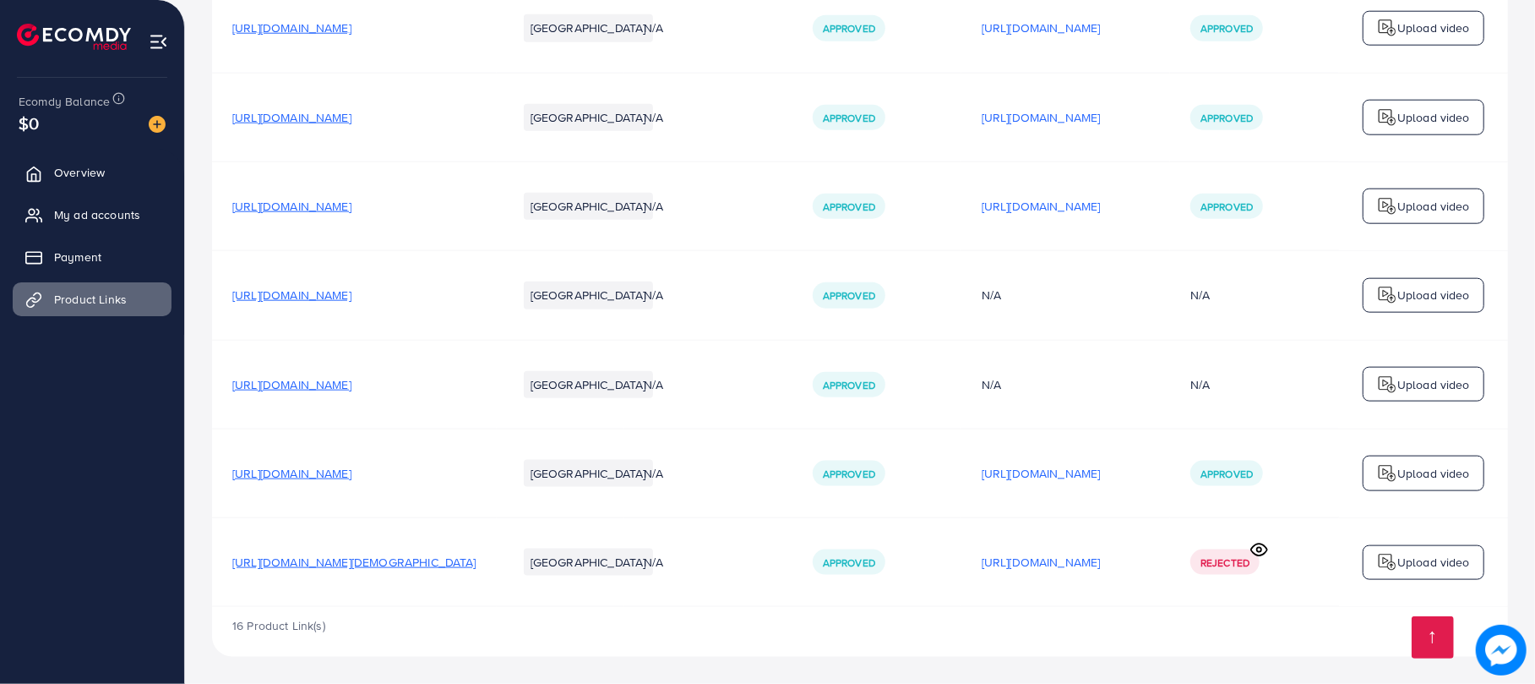
click at [362, 553] on span "[URL][DOMAIN_NAME][DEMOGRAPHIC_DATA]" at bounding box center [354, 561] width 244 height 17
click at [1072, 563] on p "[URL][DOMAIN_NAME]" at bounding box center [1041, 562] width 119 height 20
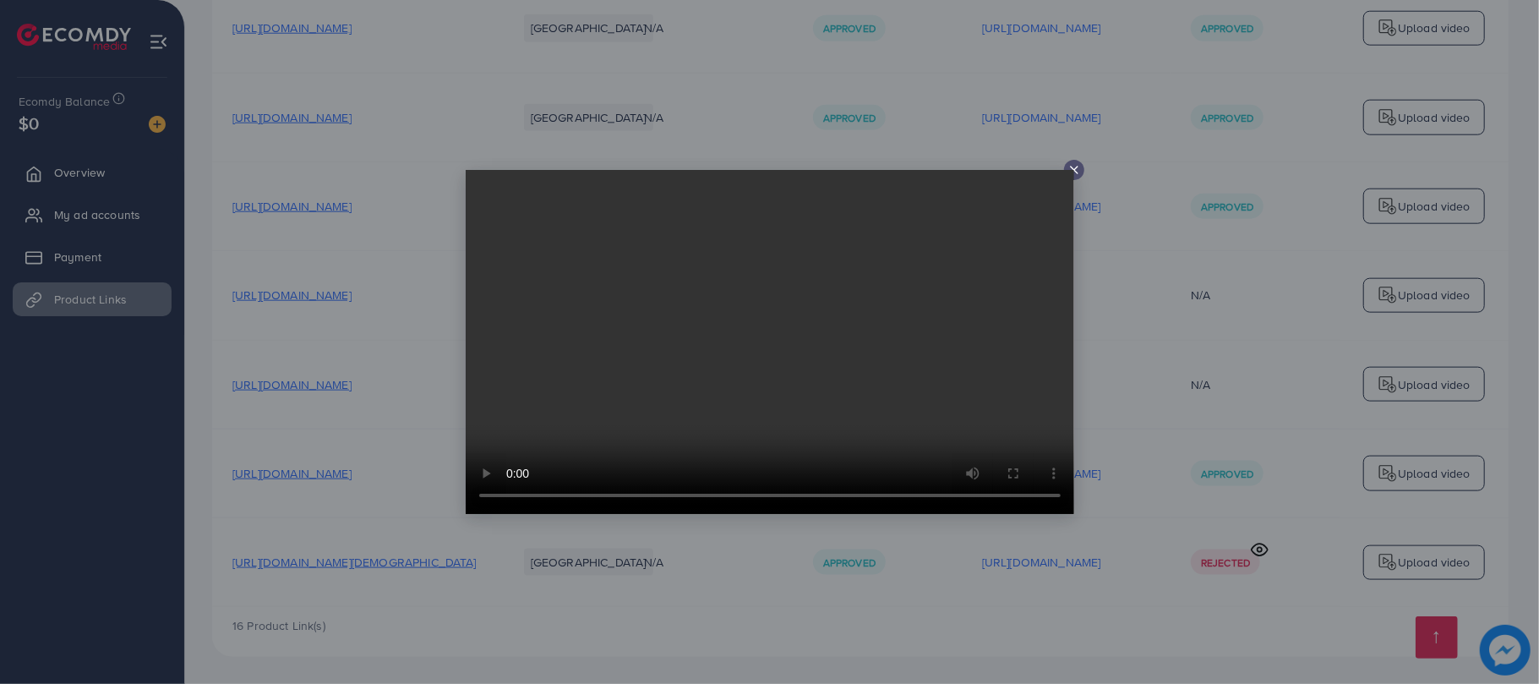
click at [1076, 171] on icon at bounding box center [1074, 170] width 14 height 14
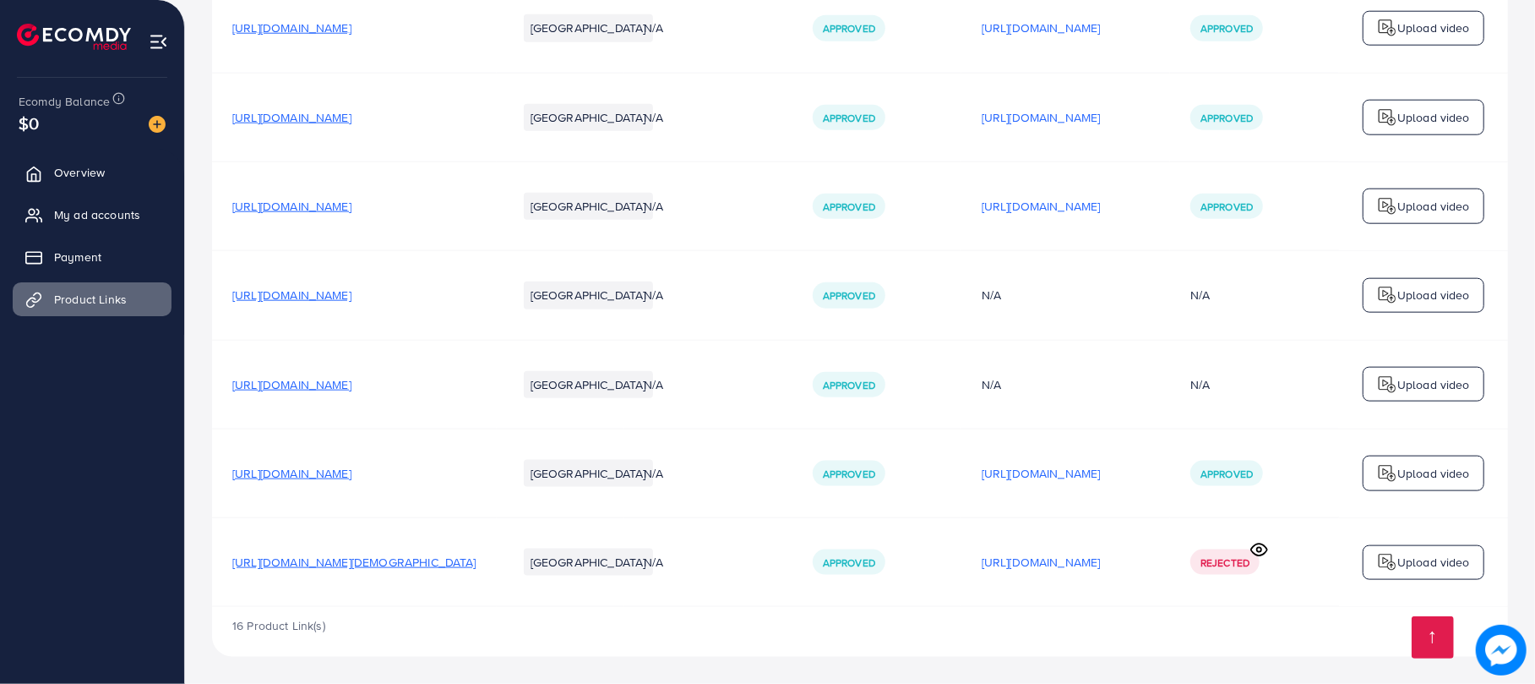
click at [1262, 548] on circle at bounding box center [1259, 550] width 4 height 4
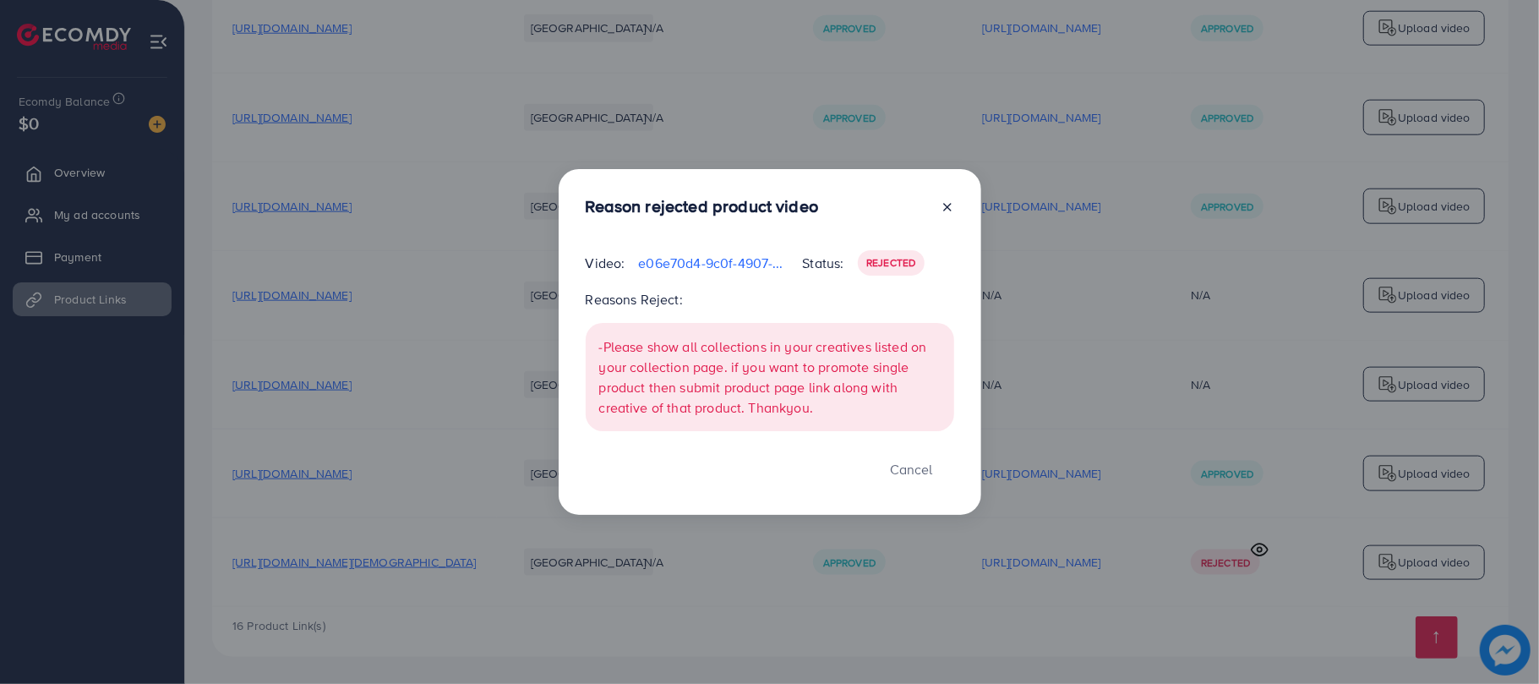
click at [944, 208] on icon at bounding box center [948, 207] width 14 height 14
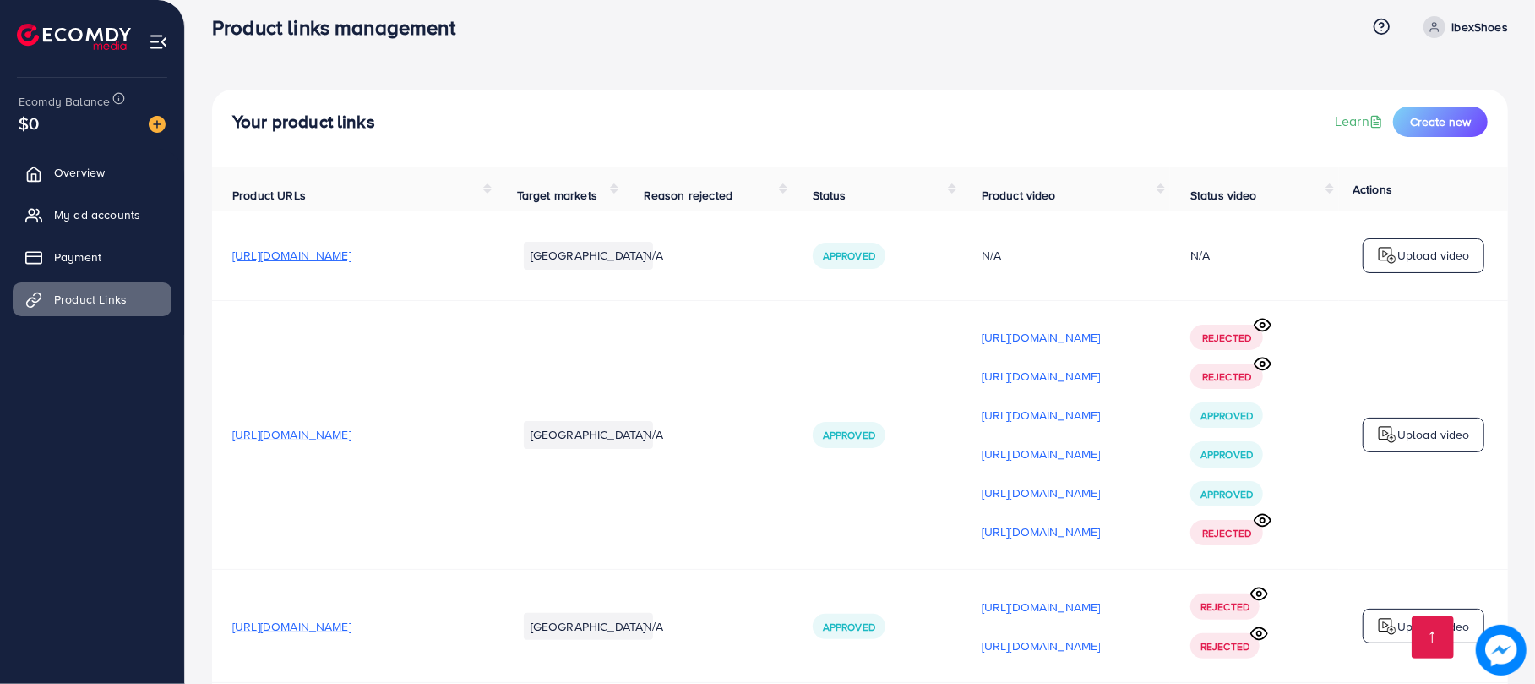
scroll to position [0, 0]
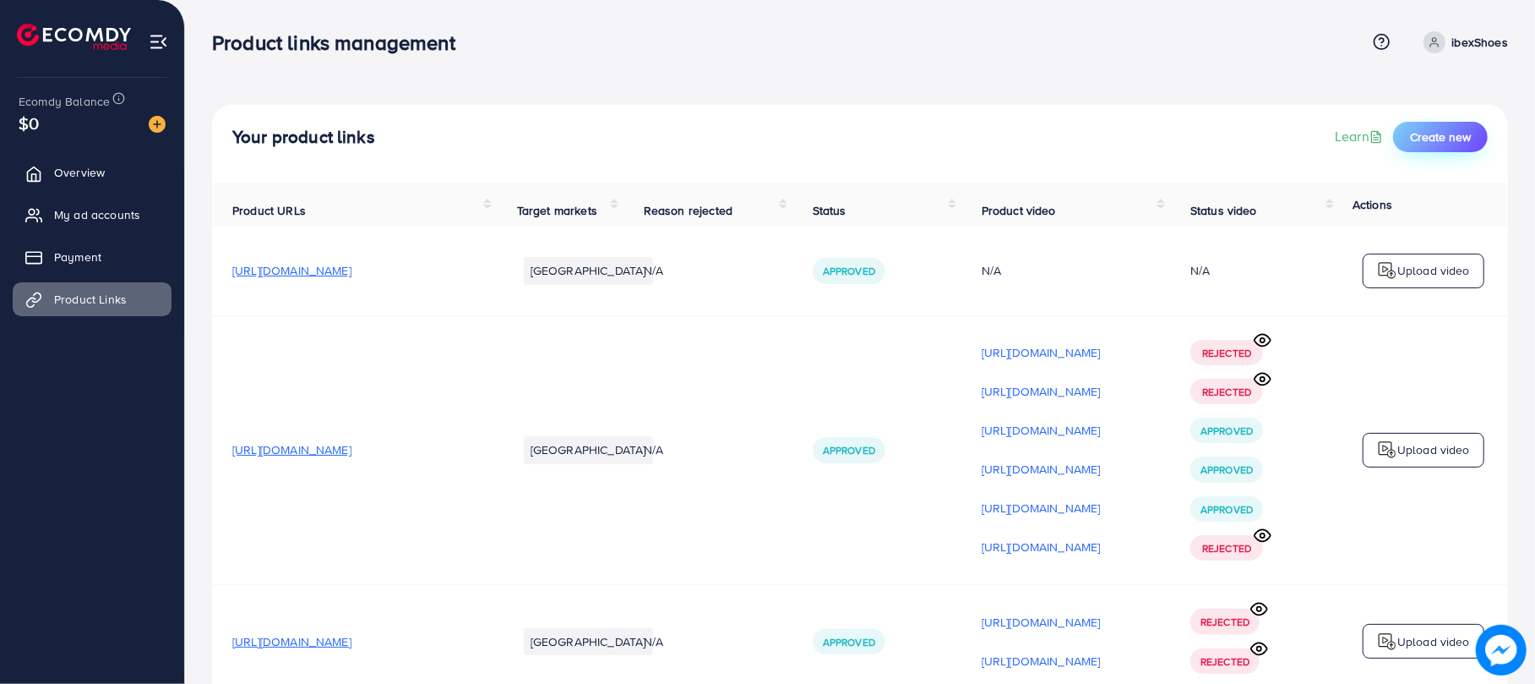
click at [1426, 133] on span "Create new" at bounding box center [1440, 136] width 61 height 17
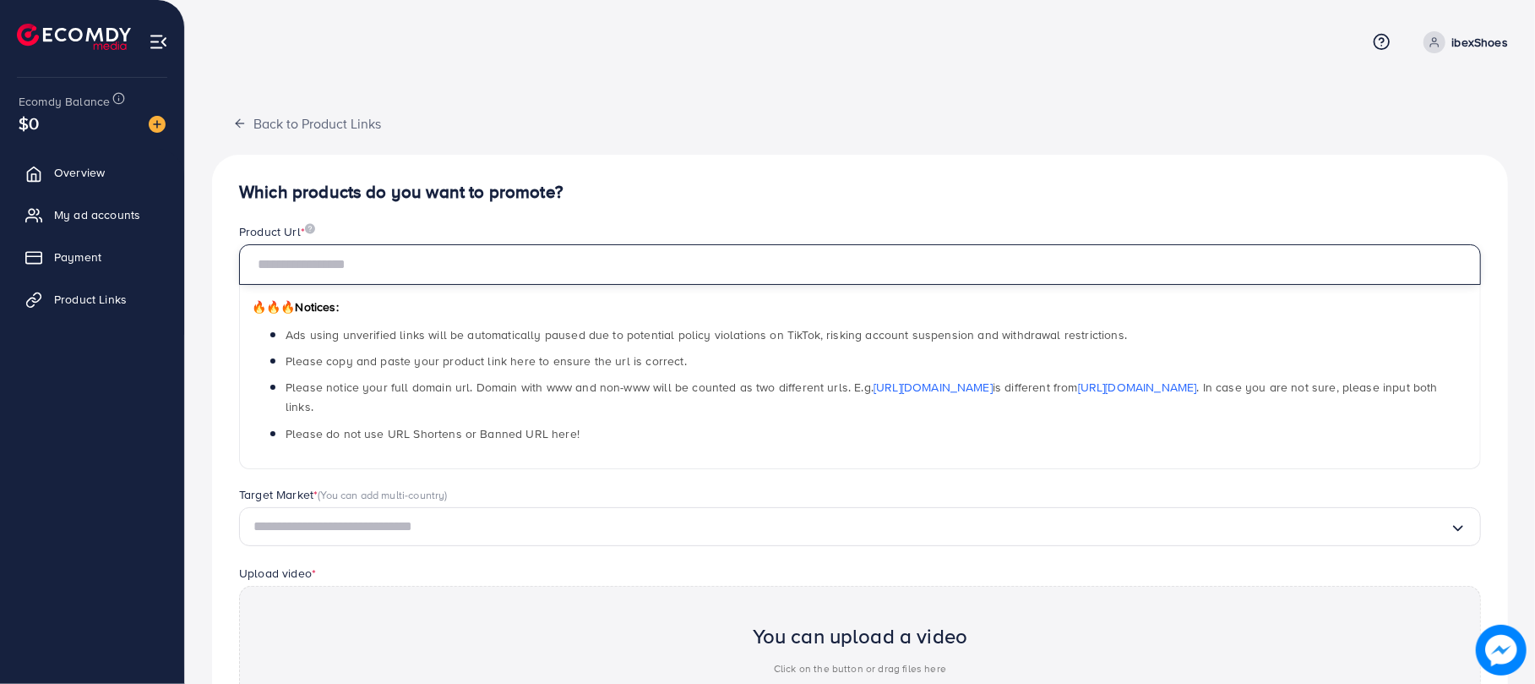
click at [504, 265] on input "text" at bounding box center [860, 264] width 1242 height 41
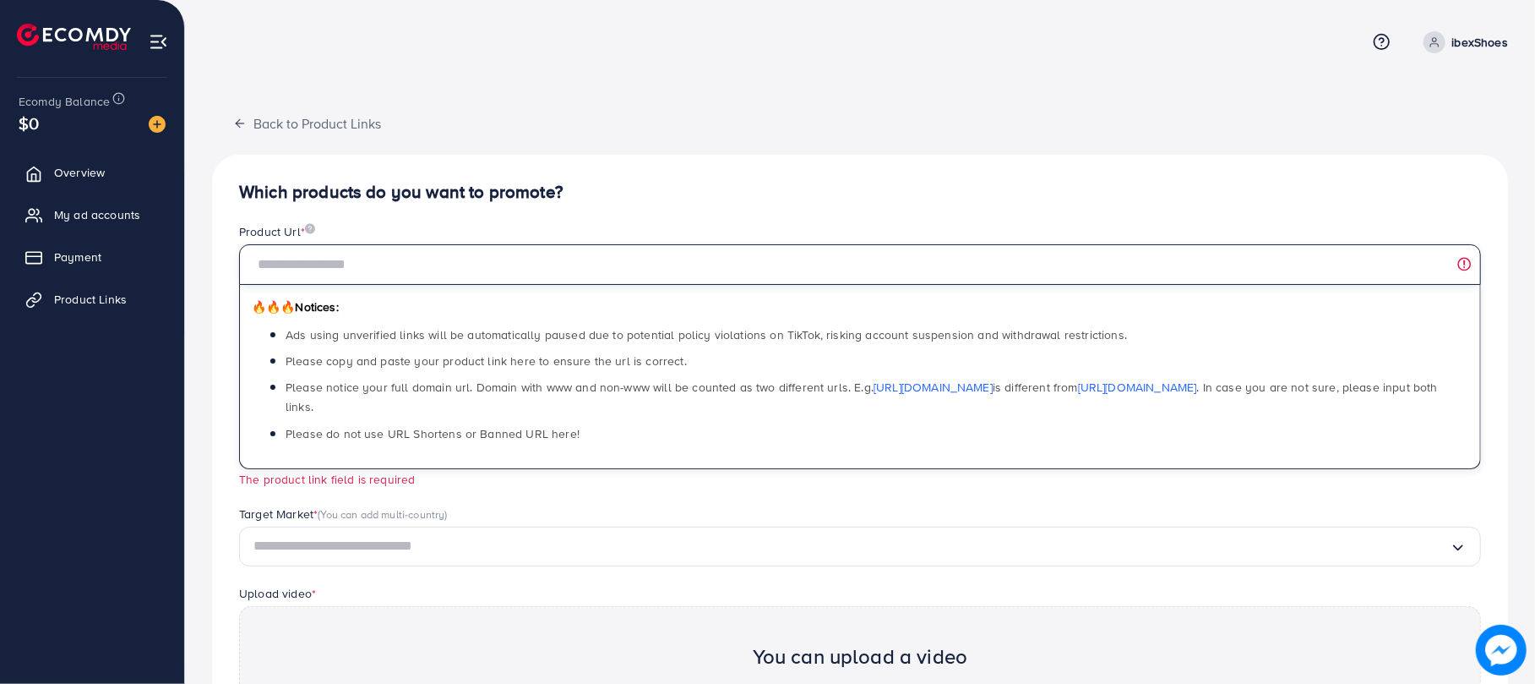
paste input "**********"
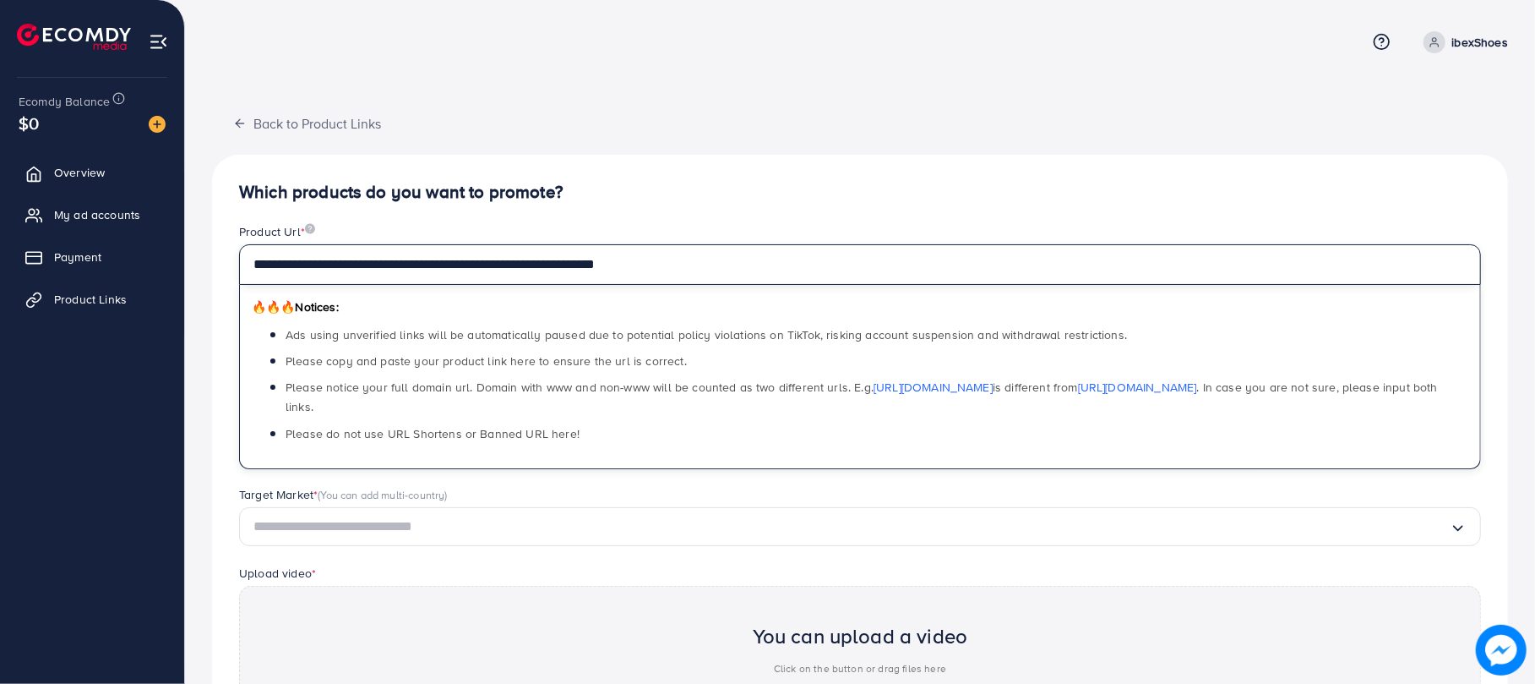
type input "**********"
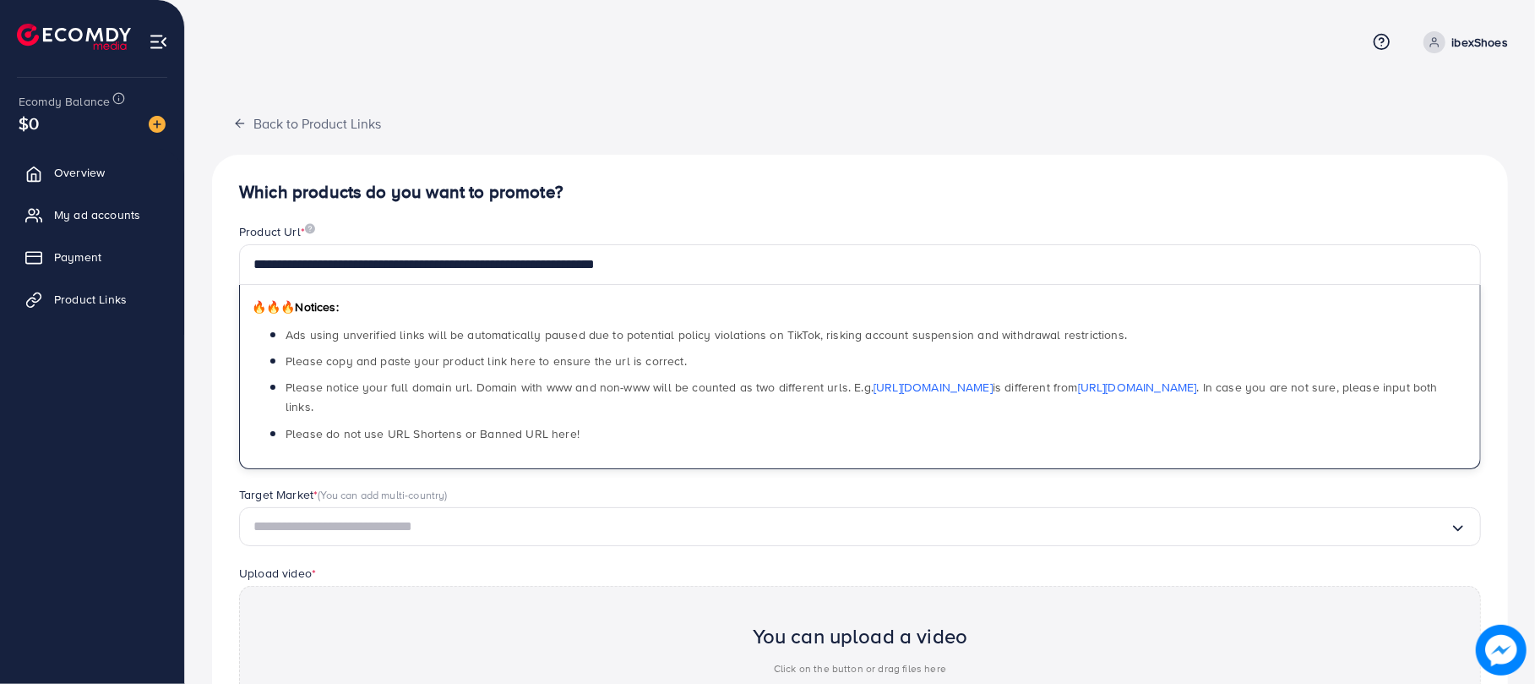
click at [570, 514] on input "Search for option" at bounding box center [852, 527] width 1197 height 26
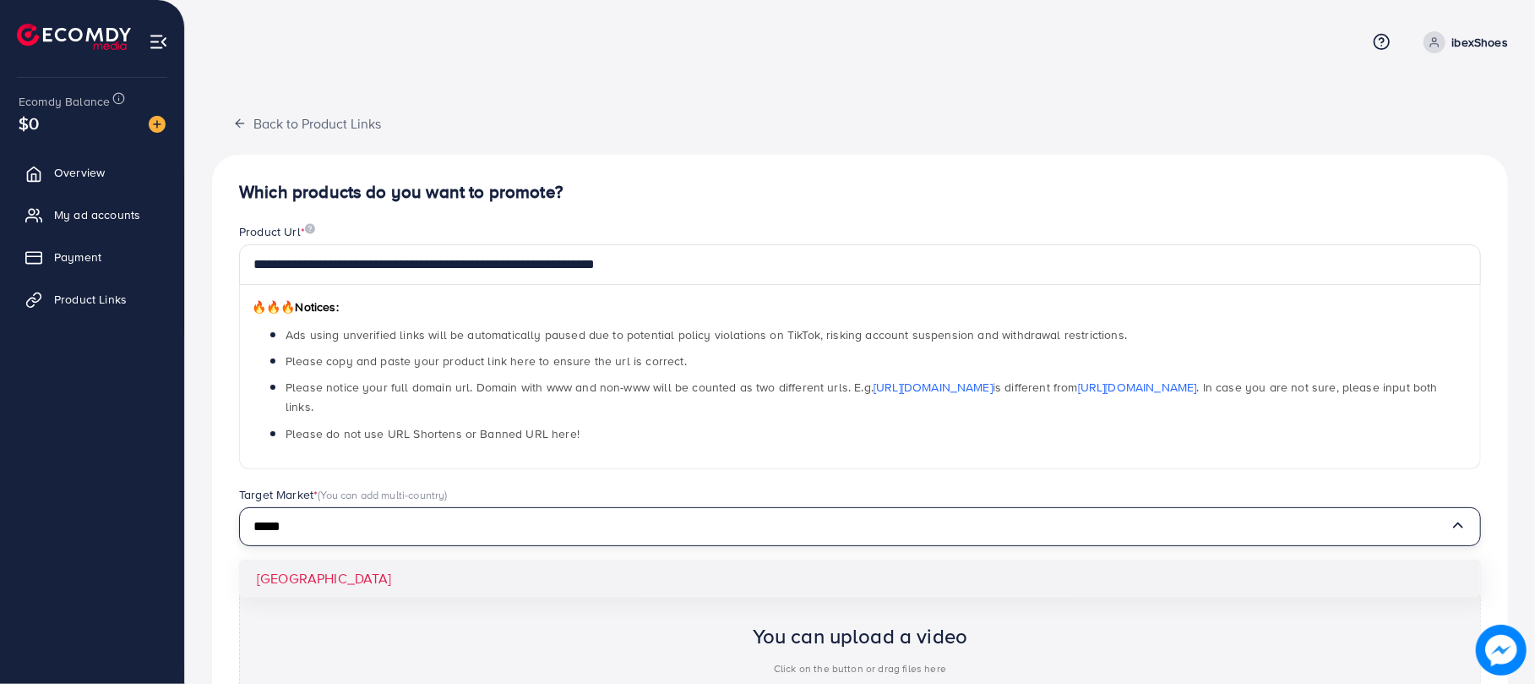
type input "*****"
click at [275, 543] on div "Target Market * (You can add multi-country) Loading... [GEOGRAPHIC_DATA]" at bounding box center [860, 525] width 1269 height 78
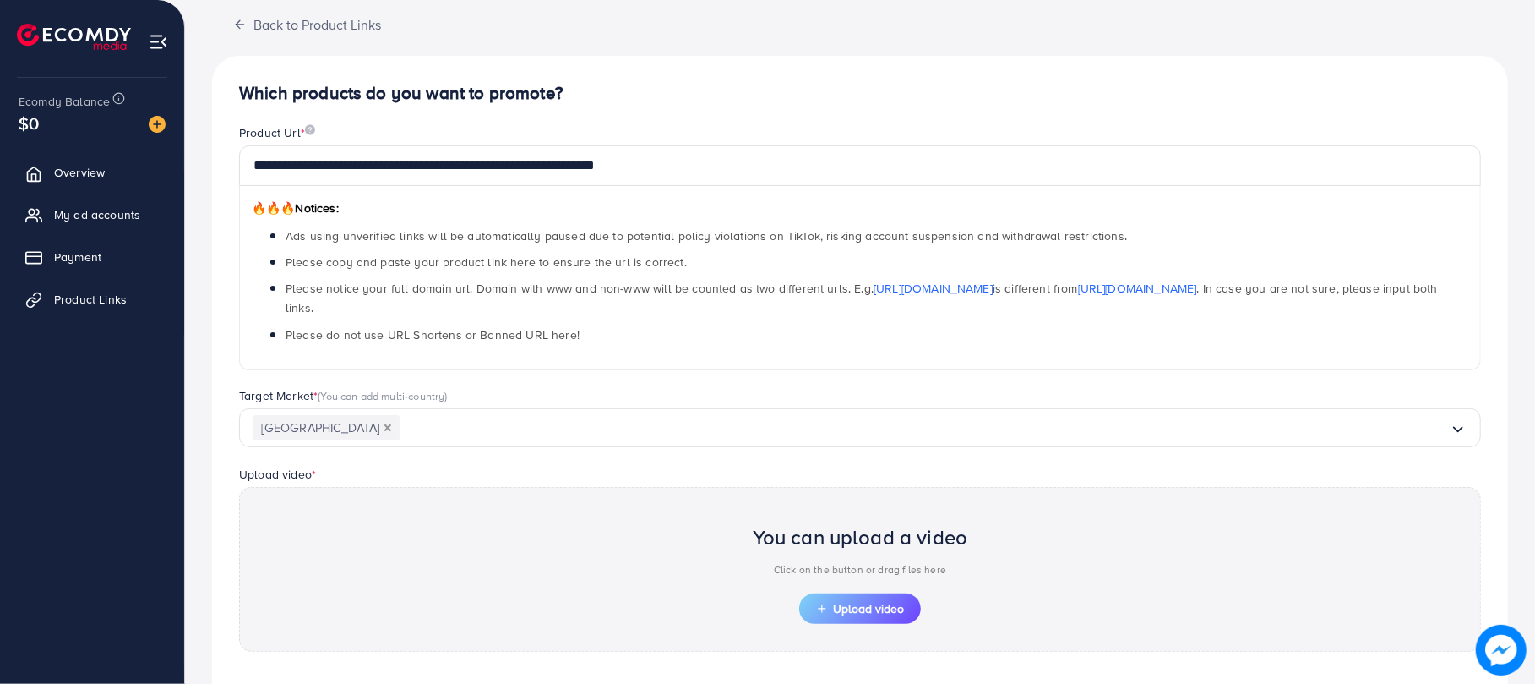
scroll to position [135, 0]
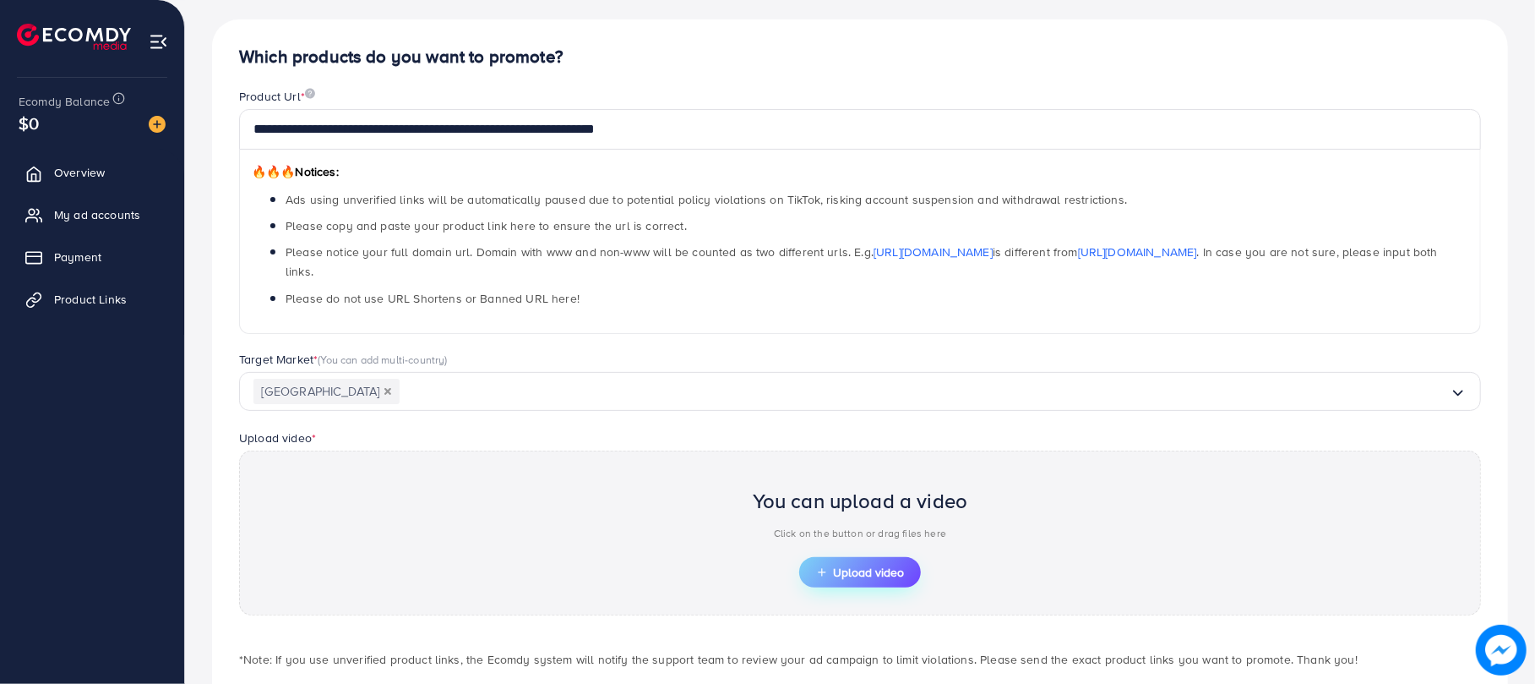
click at [856, 566] on span "Upload video" at bounding box center [860, 572] width 88 height 12
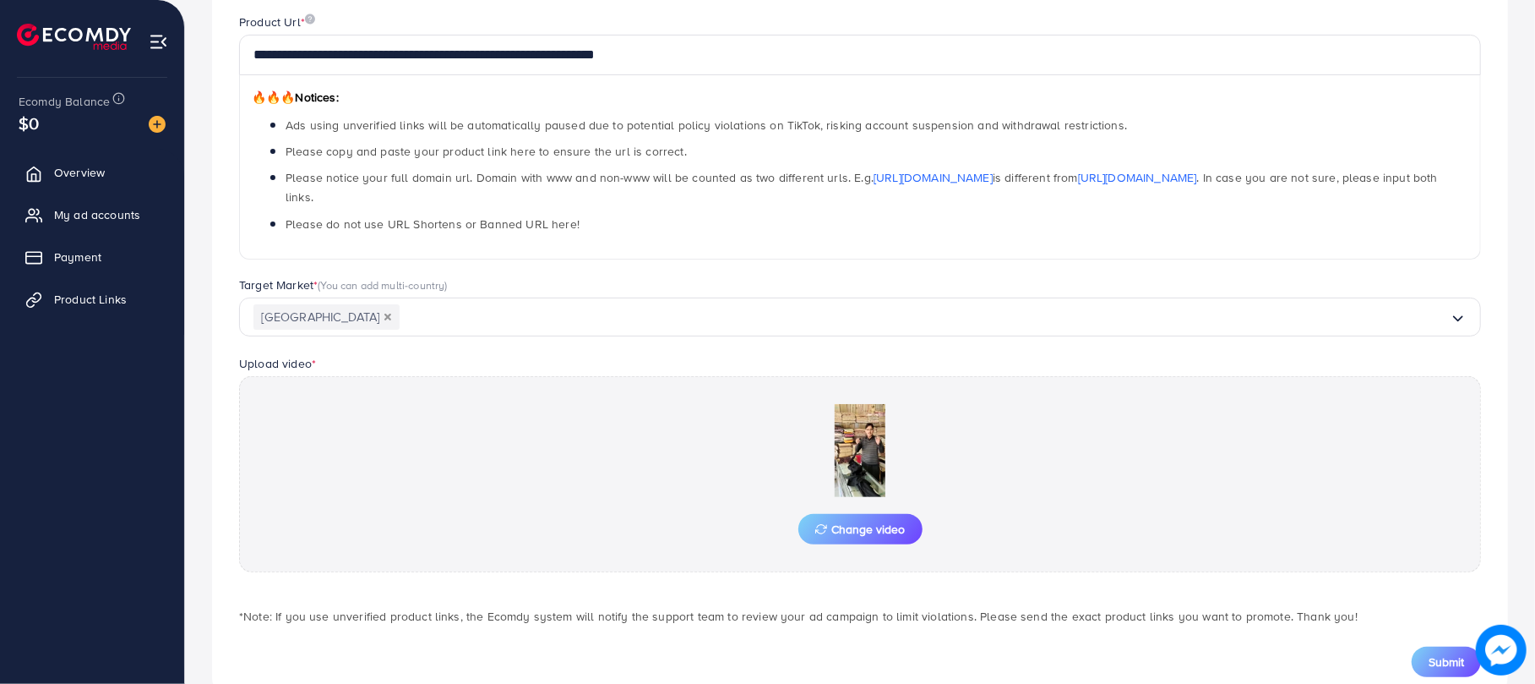
scroll to position [240, 0]
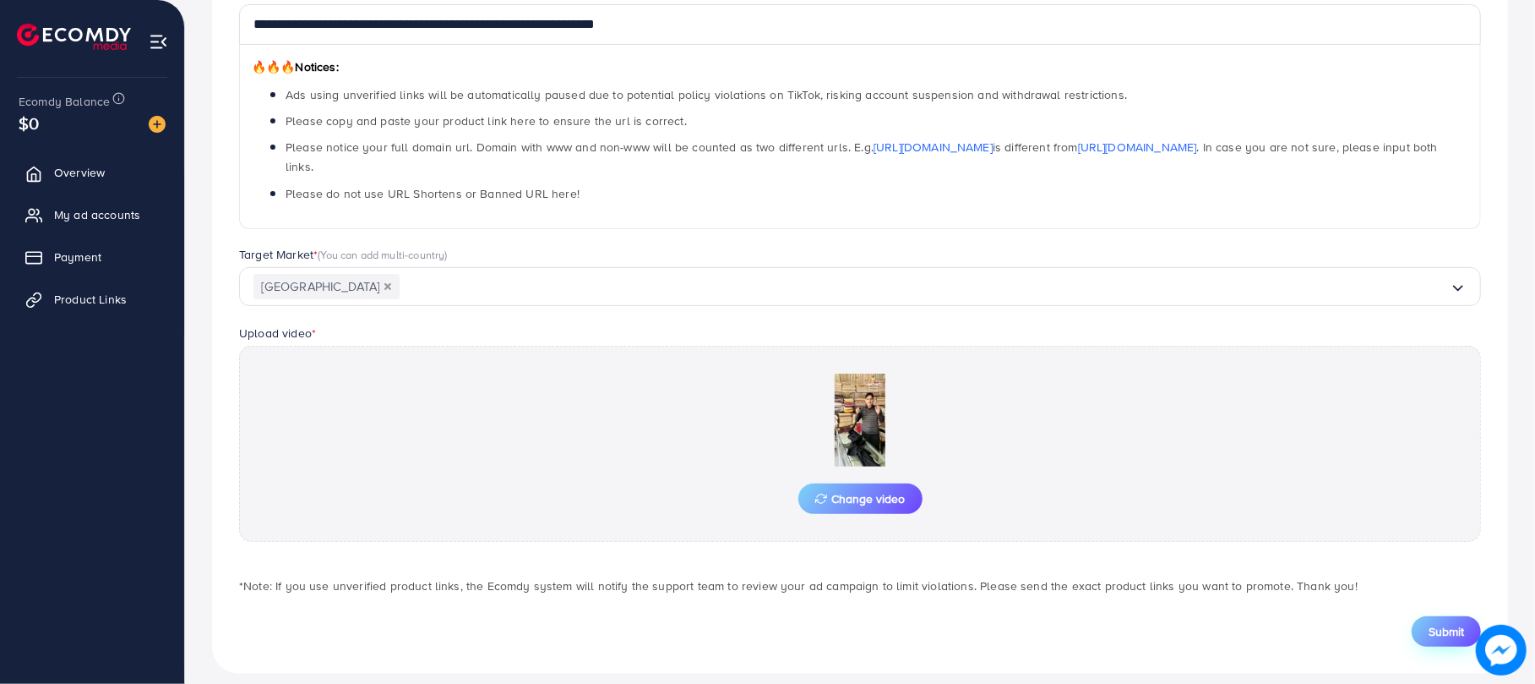
click at [1454, 623] on span "Submit" at bounding box center [1446, 631] width 35 height 17
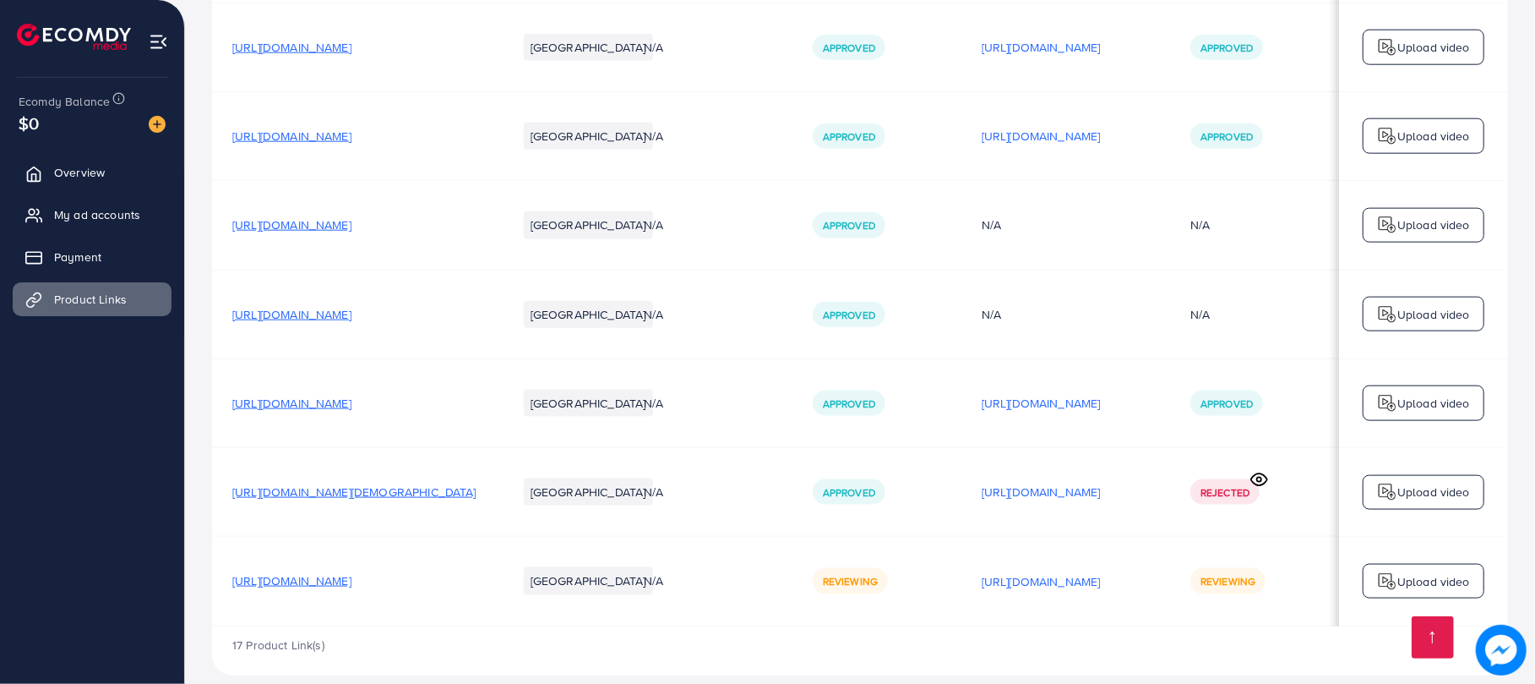
scroll to position [1364, 0]
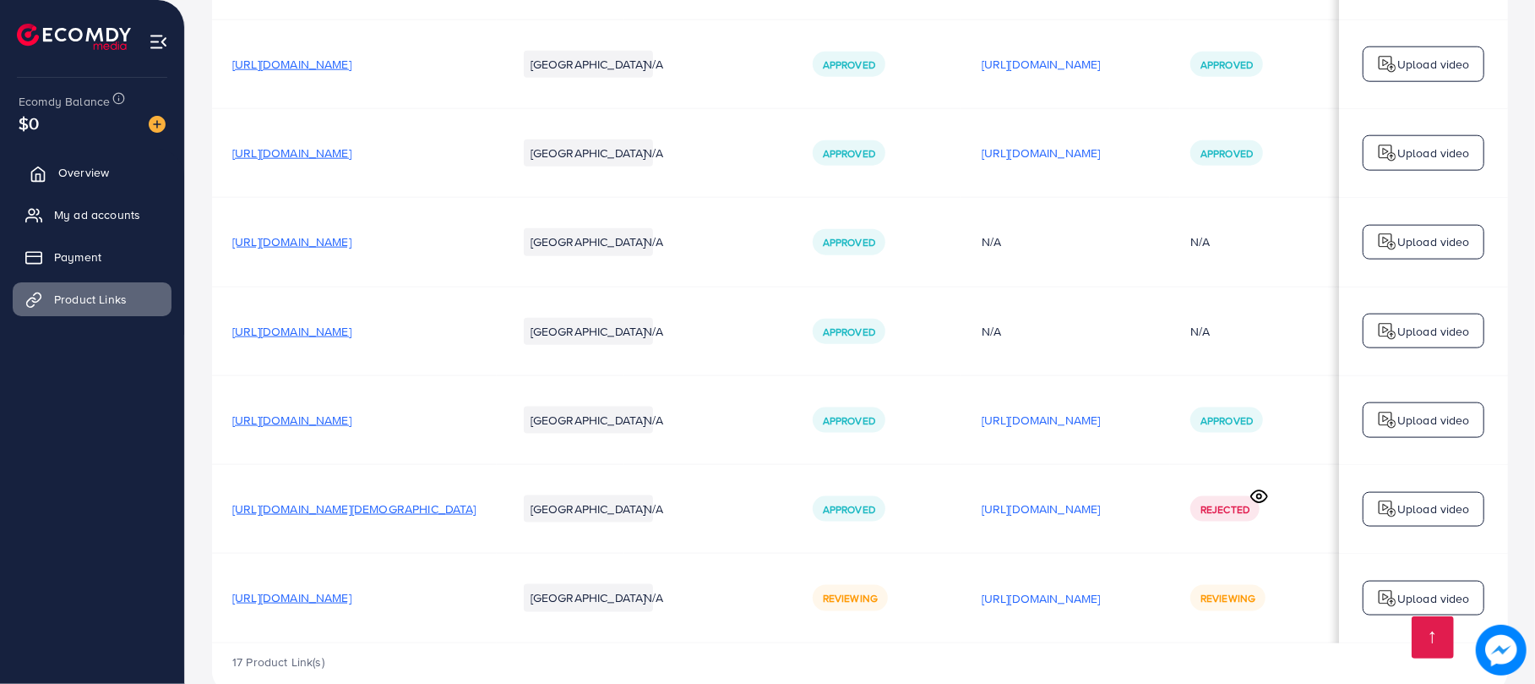
click at [95, 172] on span "Overview" at bounding box center [83, 172] width 51 height 17
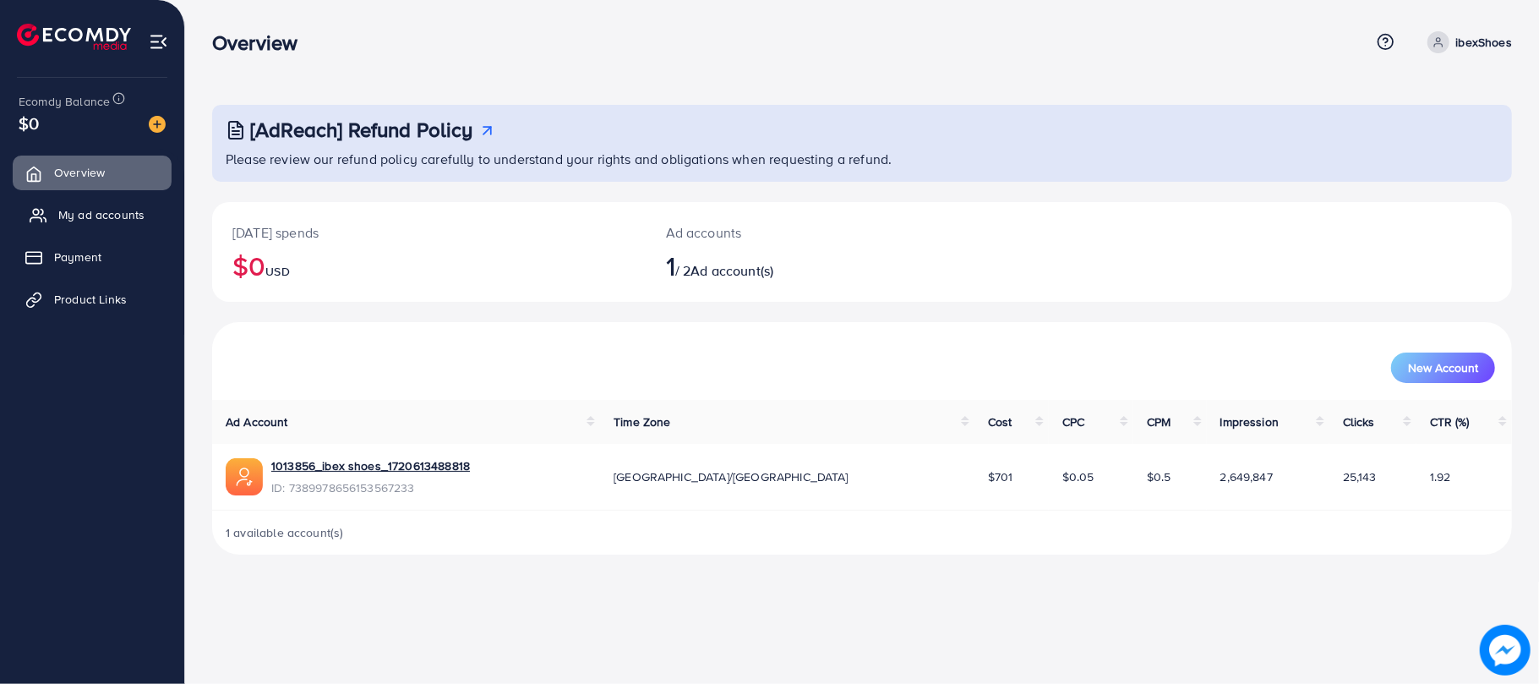
click at [81, 210] on span "My ad accounts" at bounding box center [101, 214] width 86 height 17
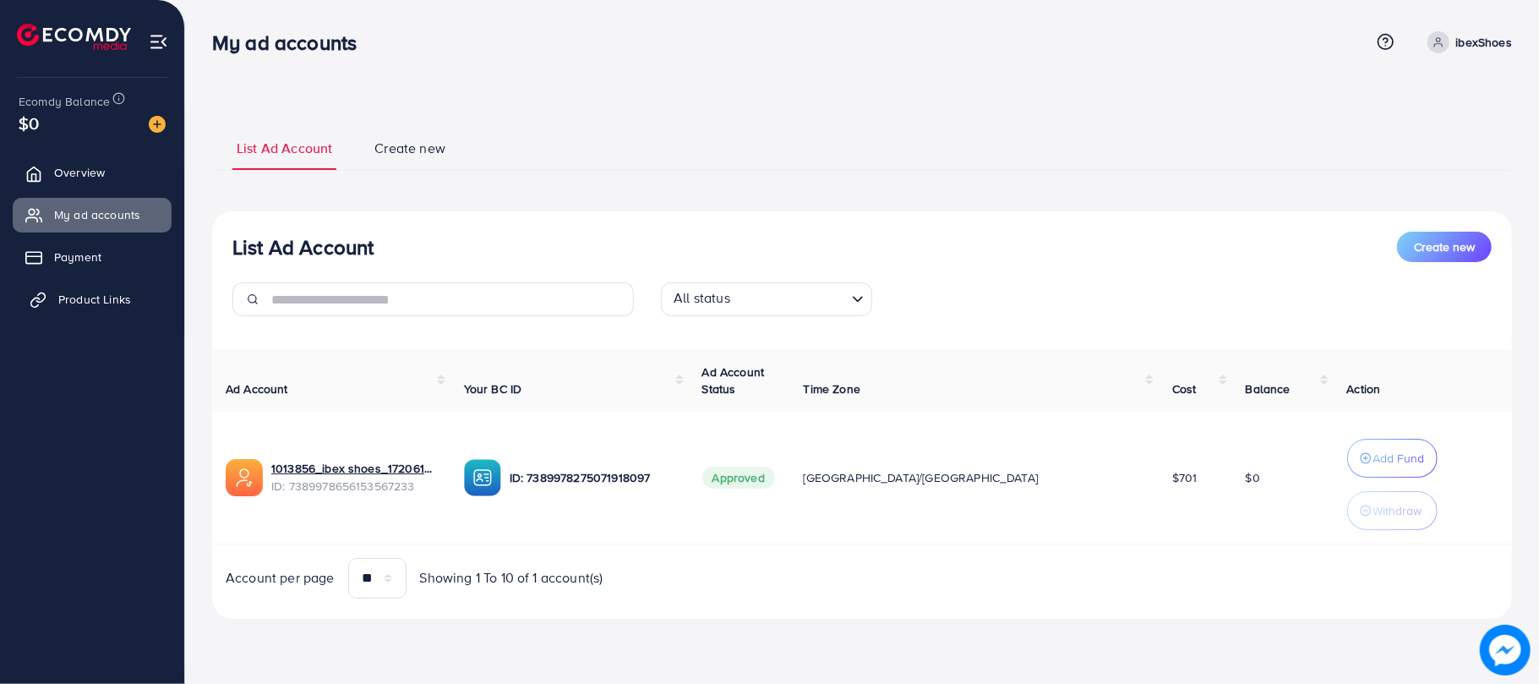
click at [90, 285] on link "Product Links" at bounding box center [92, 299] width 159 height 34
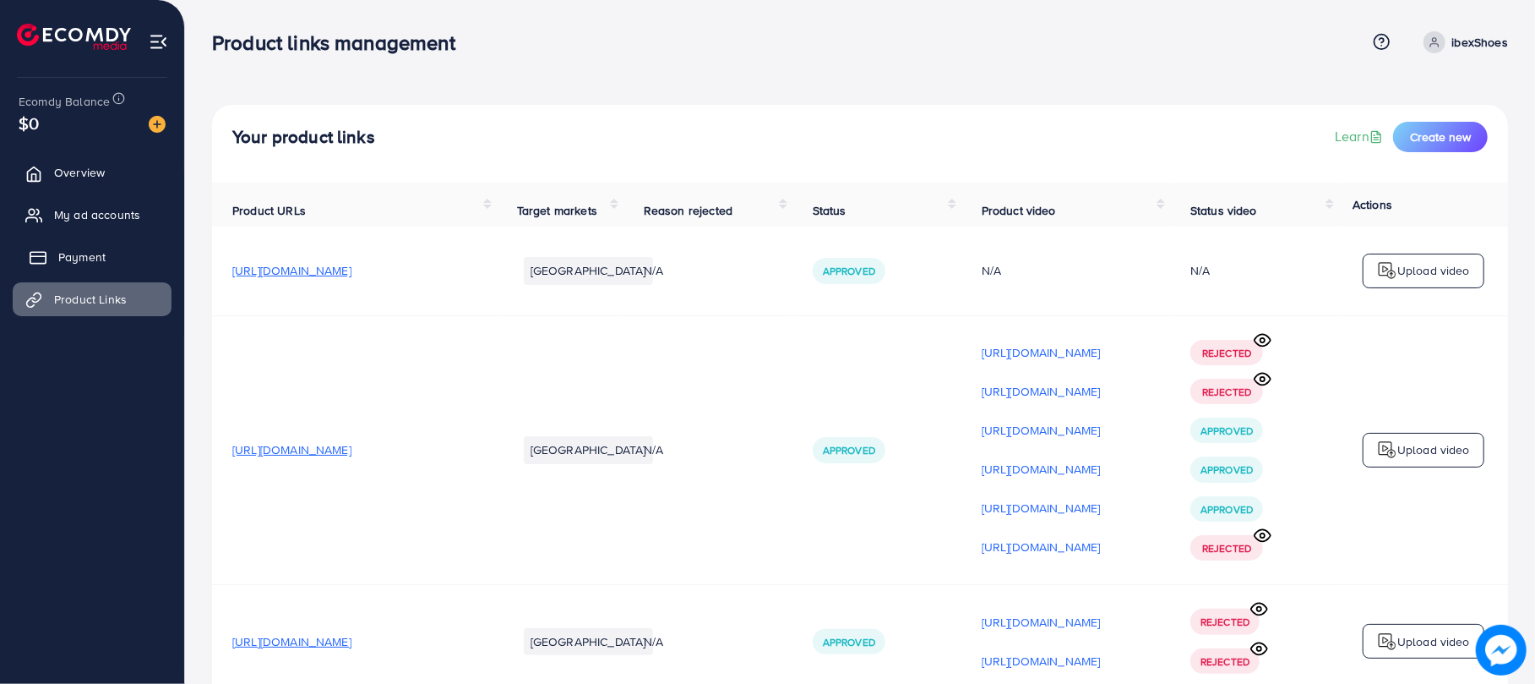
click at [102, 259] on span "Payment" at bounding box center [81, 256] width 47 height 17
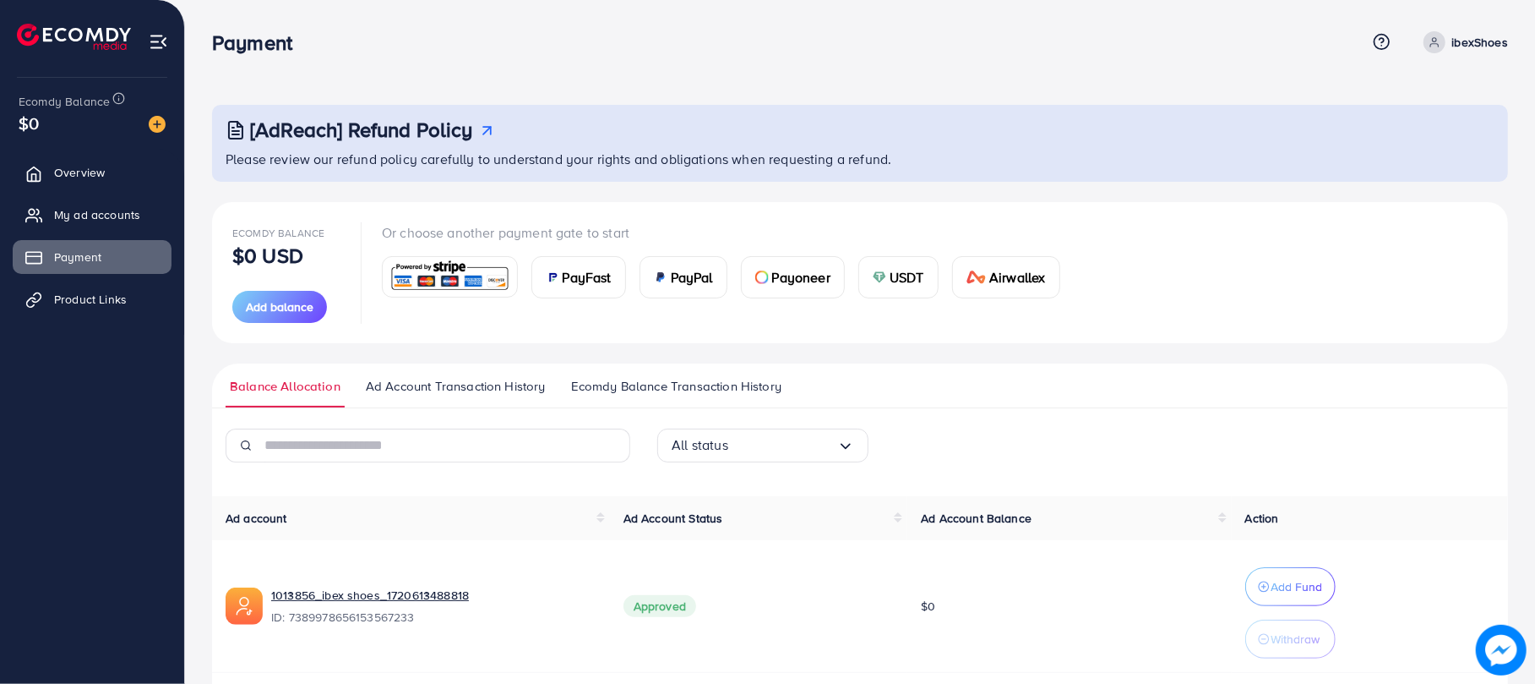
click at [706, 379] on span "Ecomdy Balance Transaction History" at bounding box center [676, 386] width 210 height 19
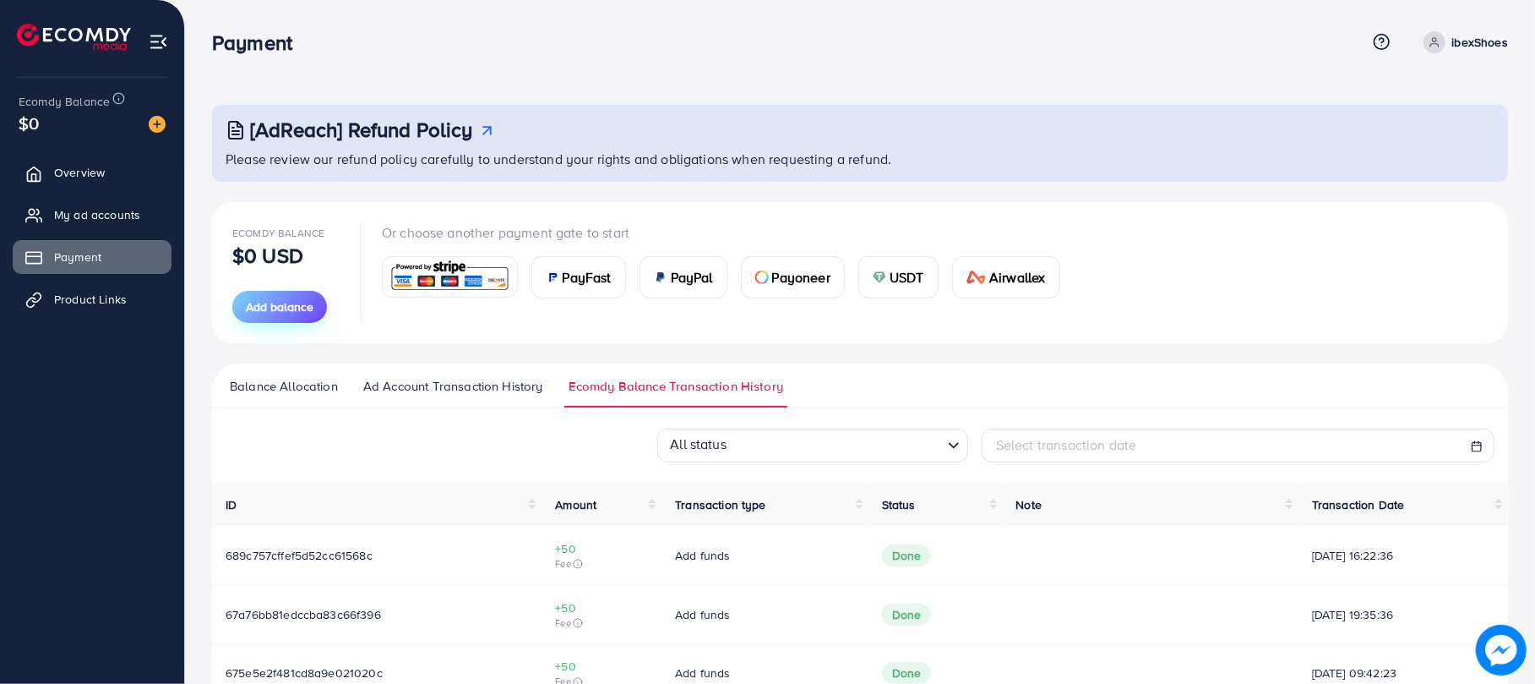
click at [244, 306] on button "Add balance" at bounding box center [279, 307] width 95 height 32
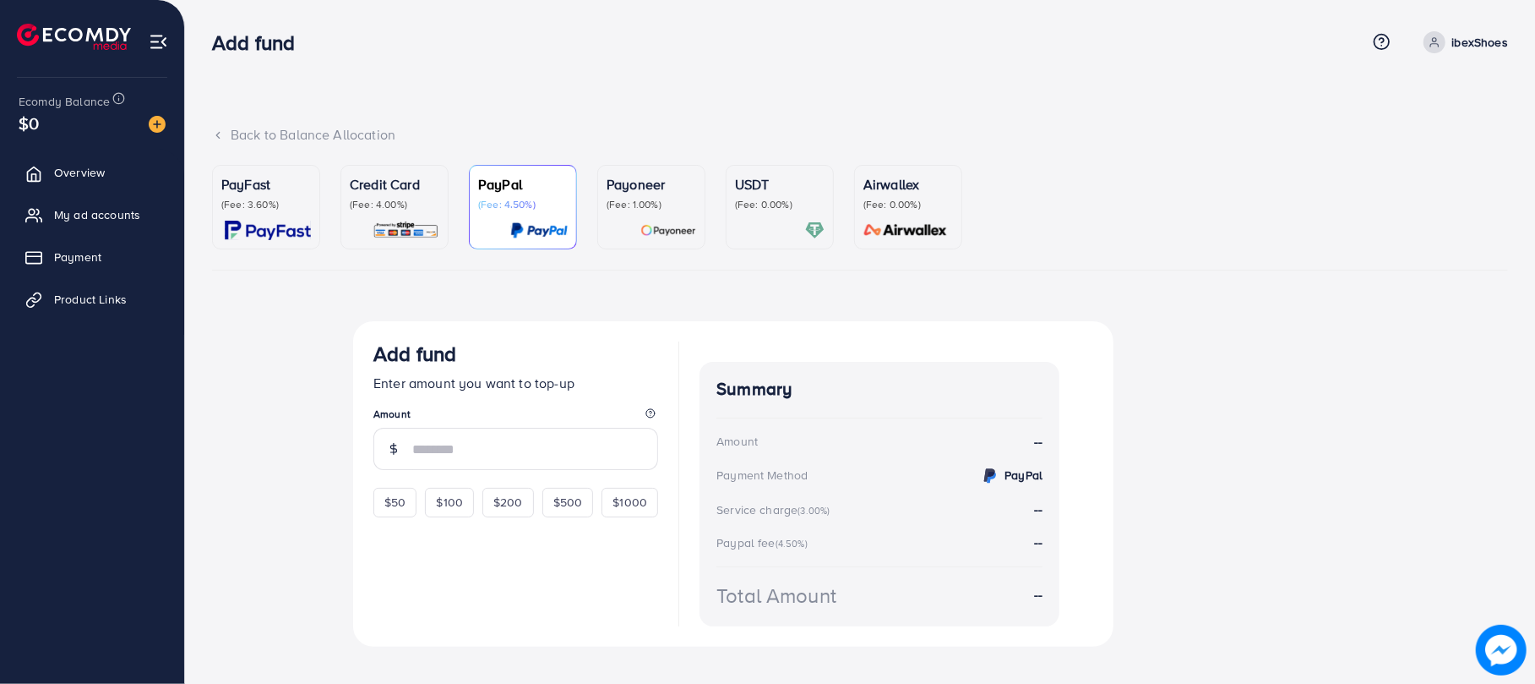
click at [387, 204] on p "(Fee: 4.00%)" at bounding box center [395, 205] width 90 height 14
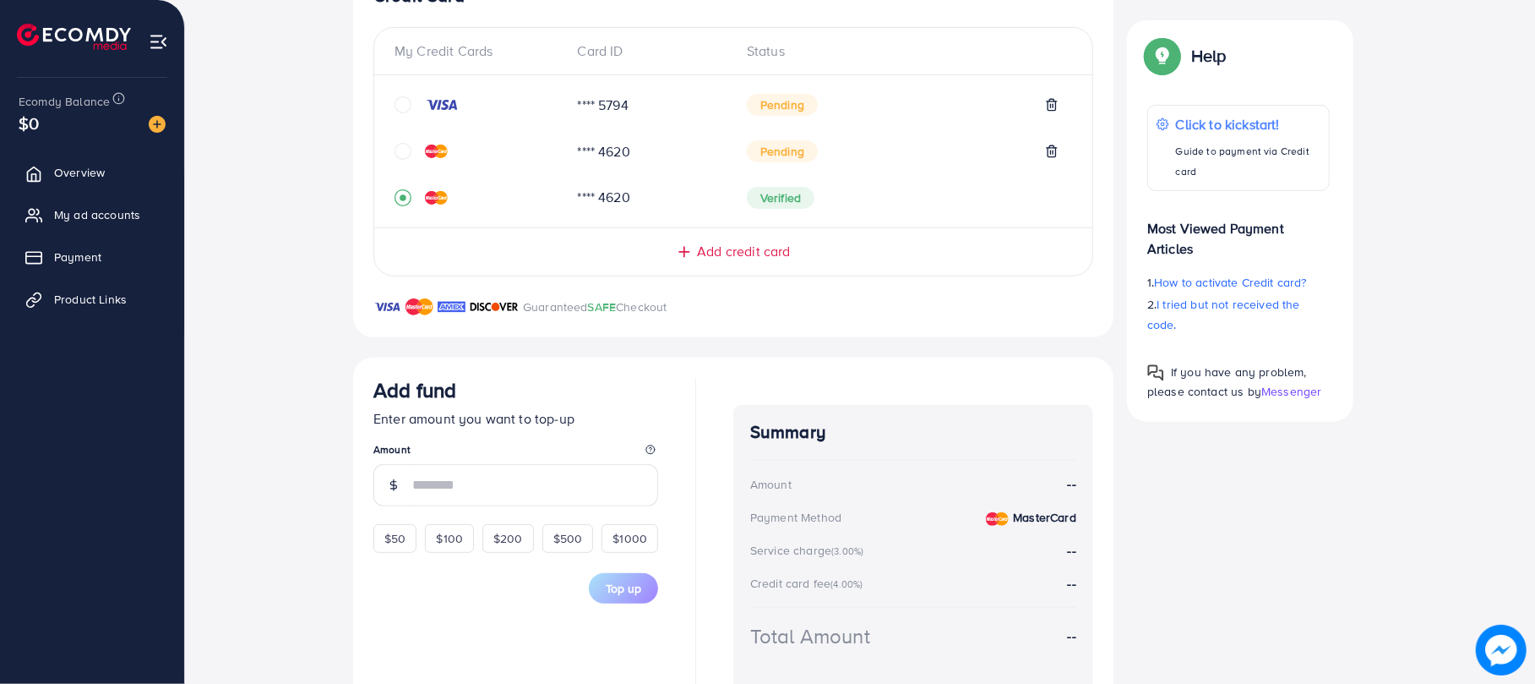
scroll to position [360, 0]
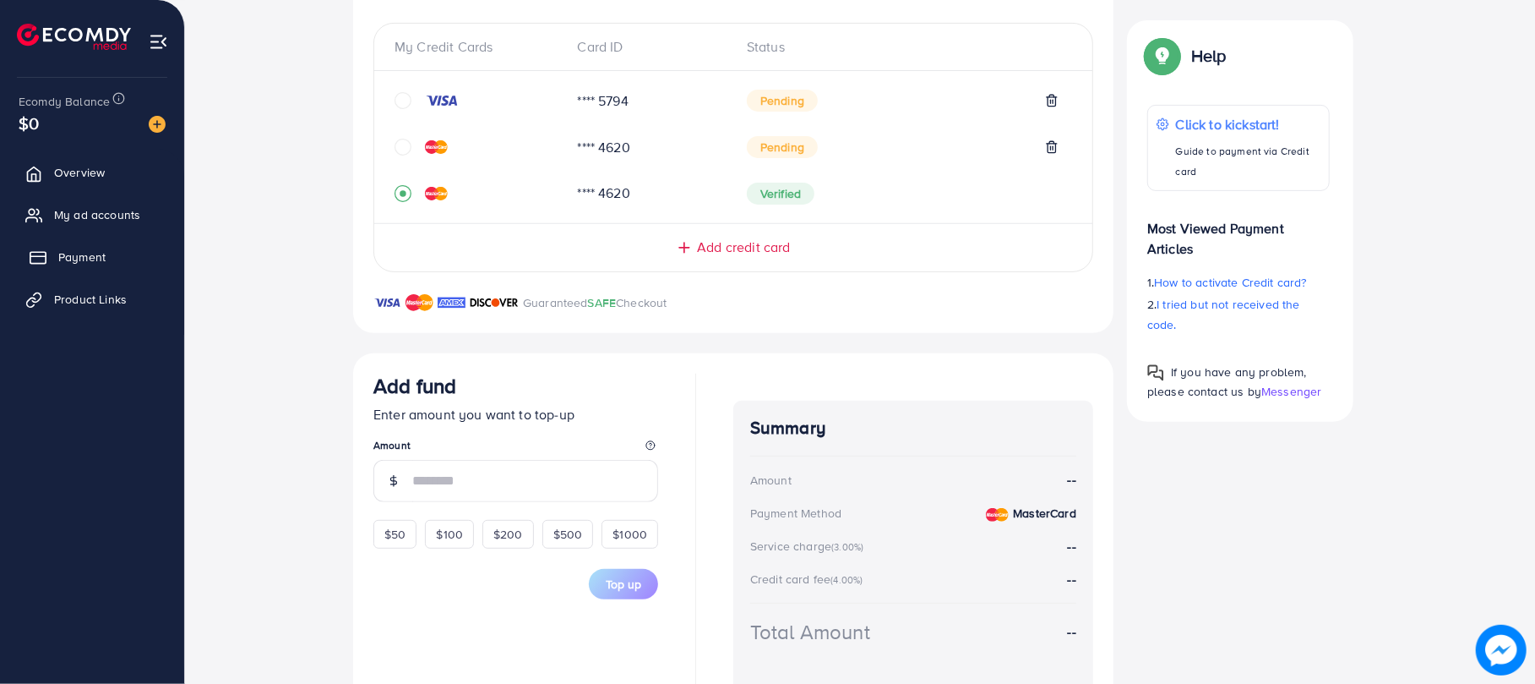
click at [83, 245] on link "Payment" at bounding box center [92, 257] width 159 height 34
